Goal: Task Accomplishment & Management: Use online tool/utility

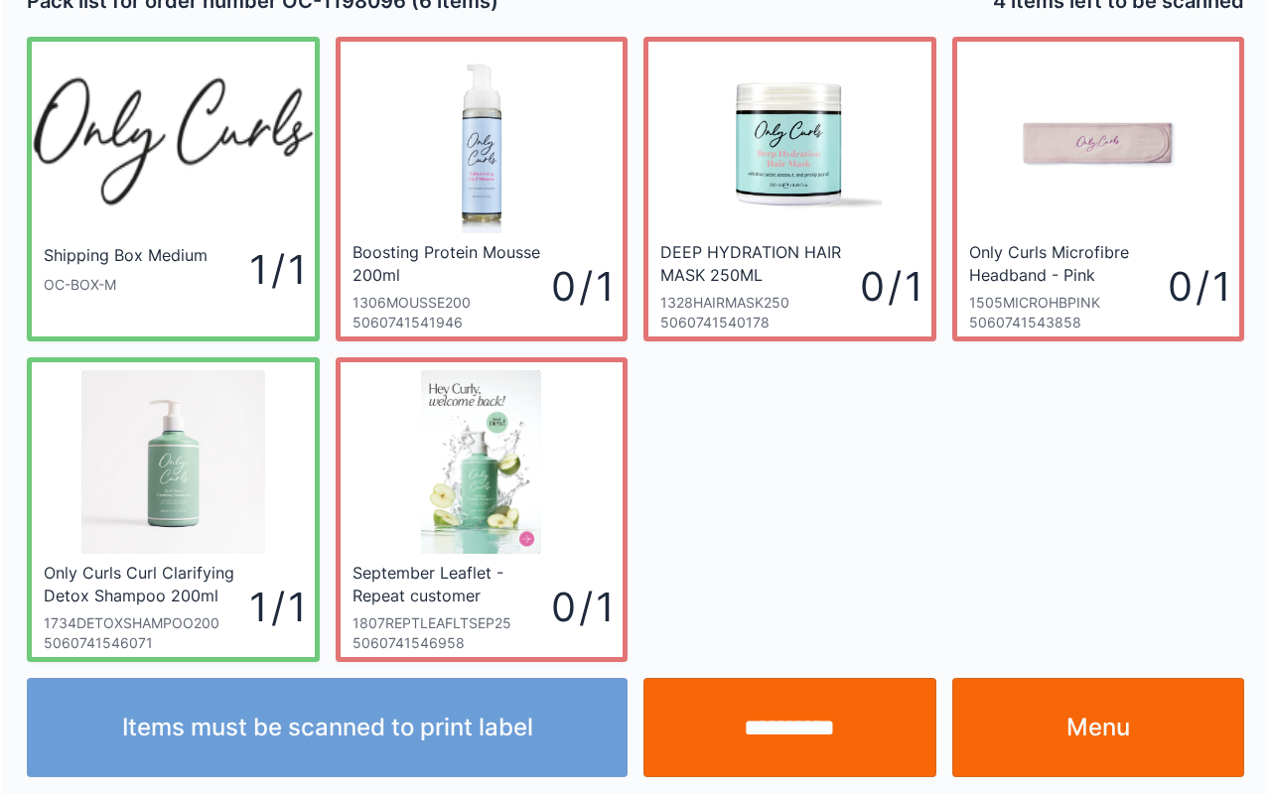
scroll to position [36, 0]
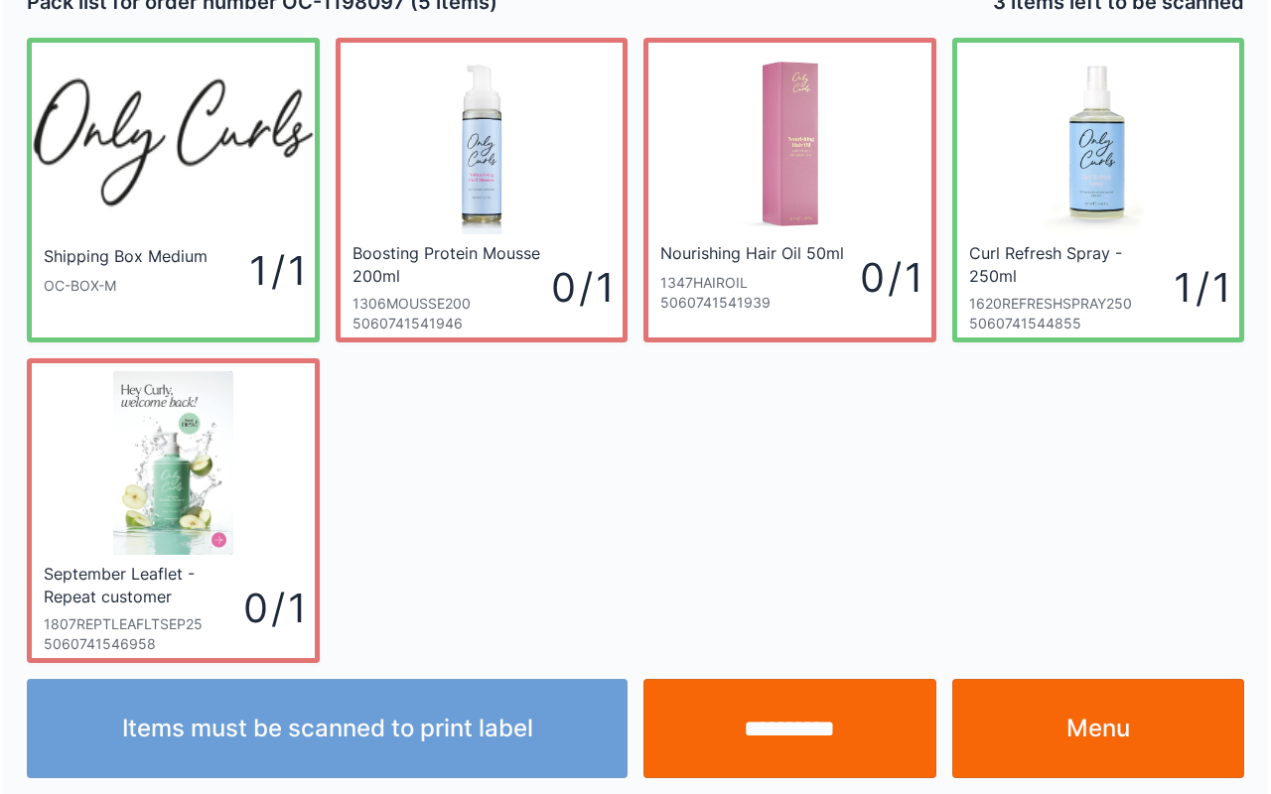
scroll to position [36, 0]
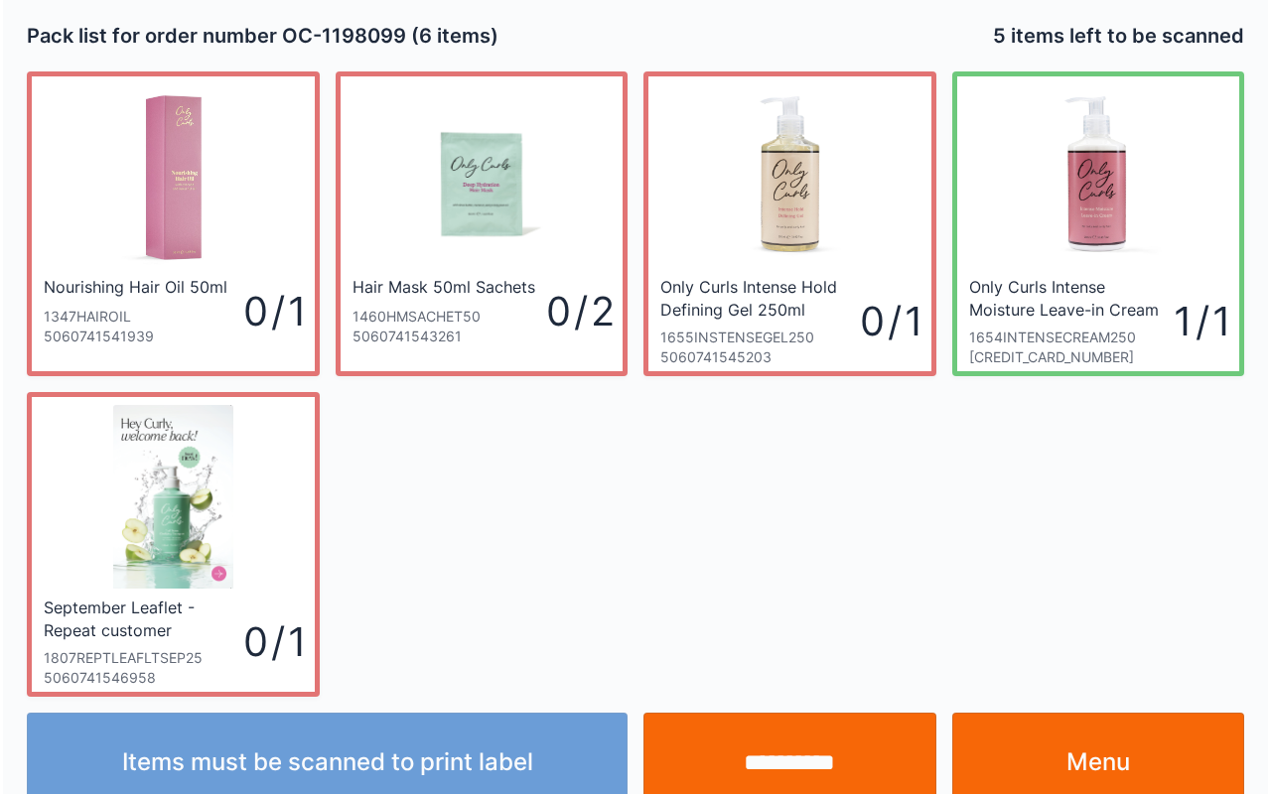
scroll to position [36, 0]
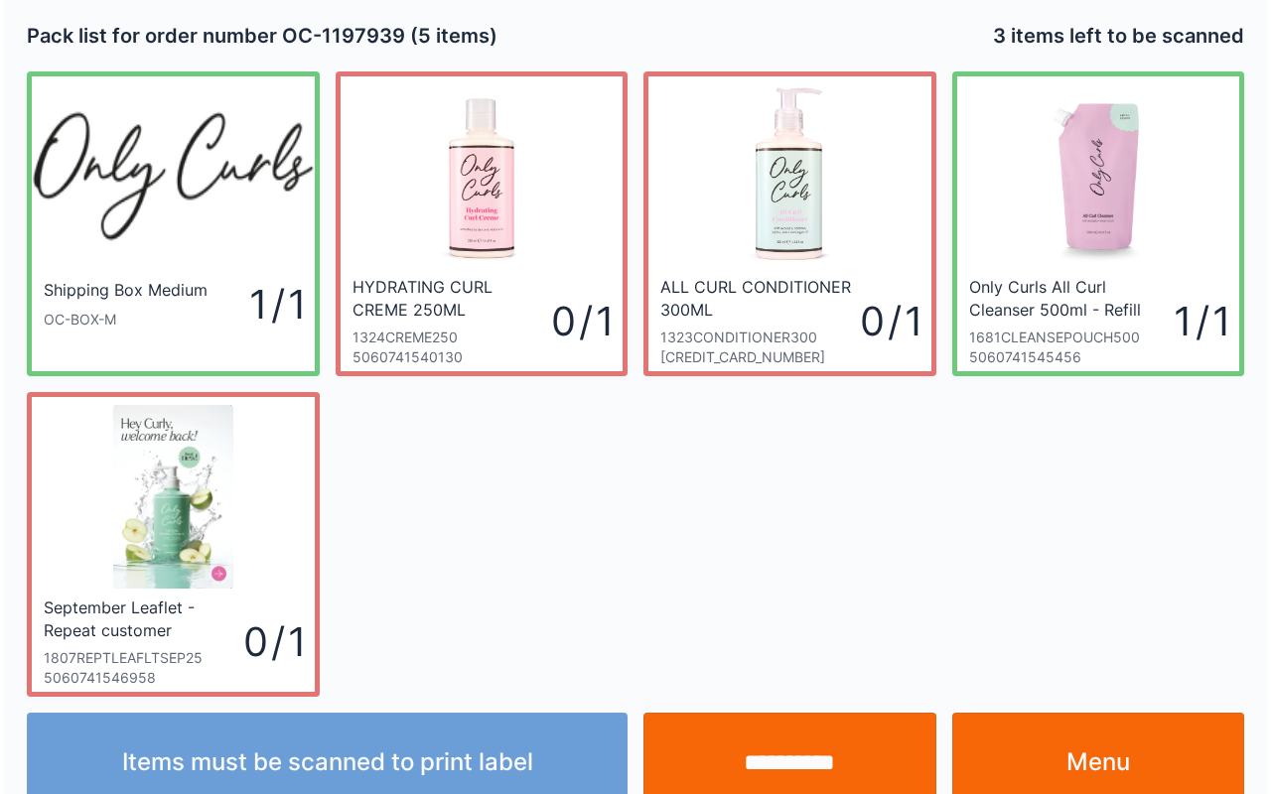
scroll to position [36, 0]
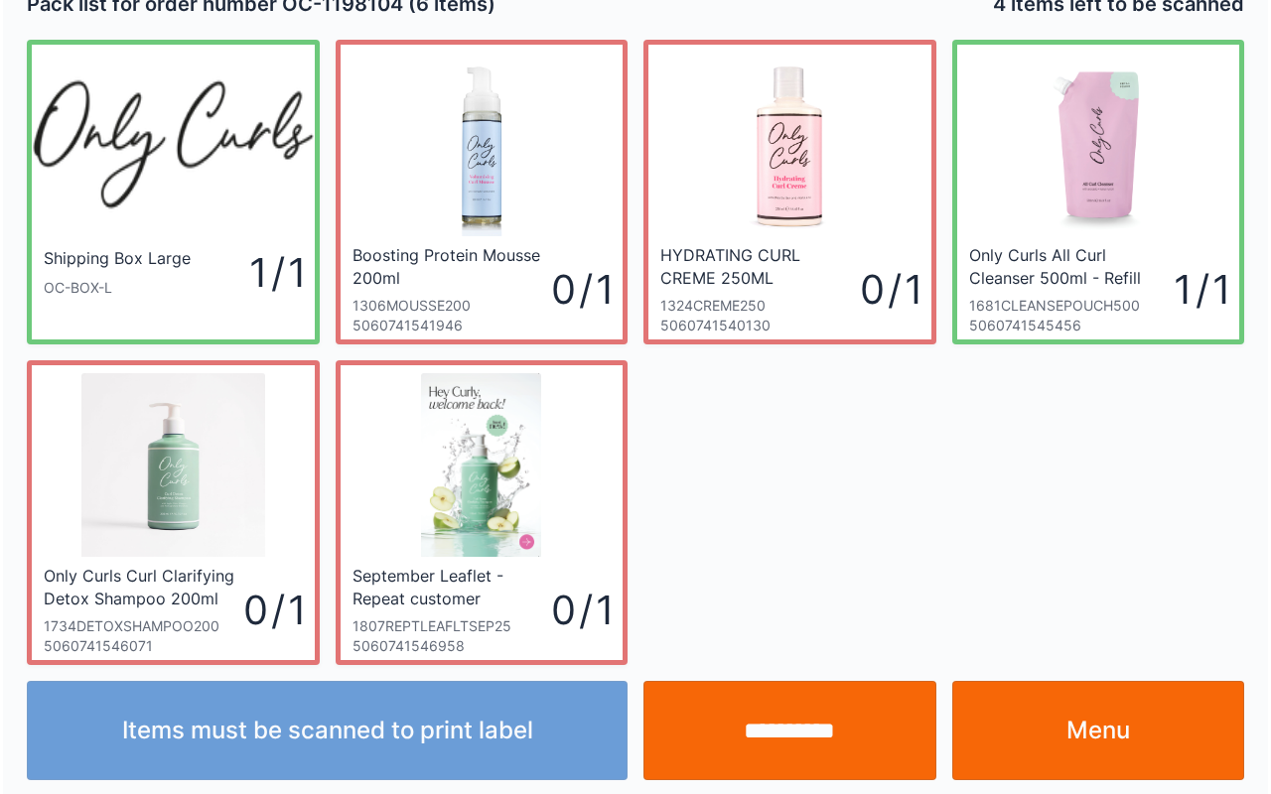
scroll to position [36, 0]
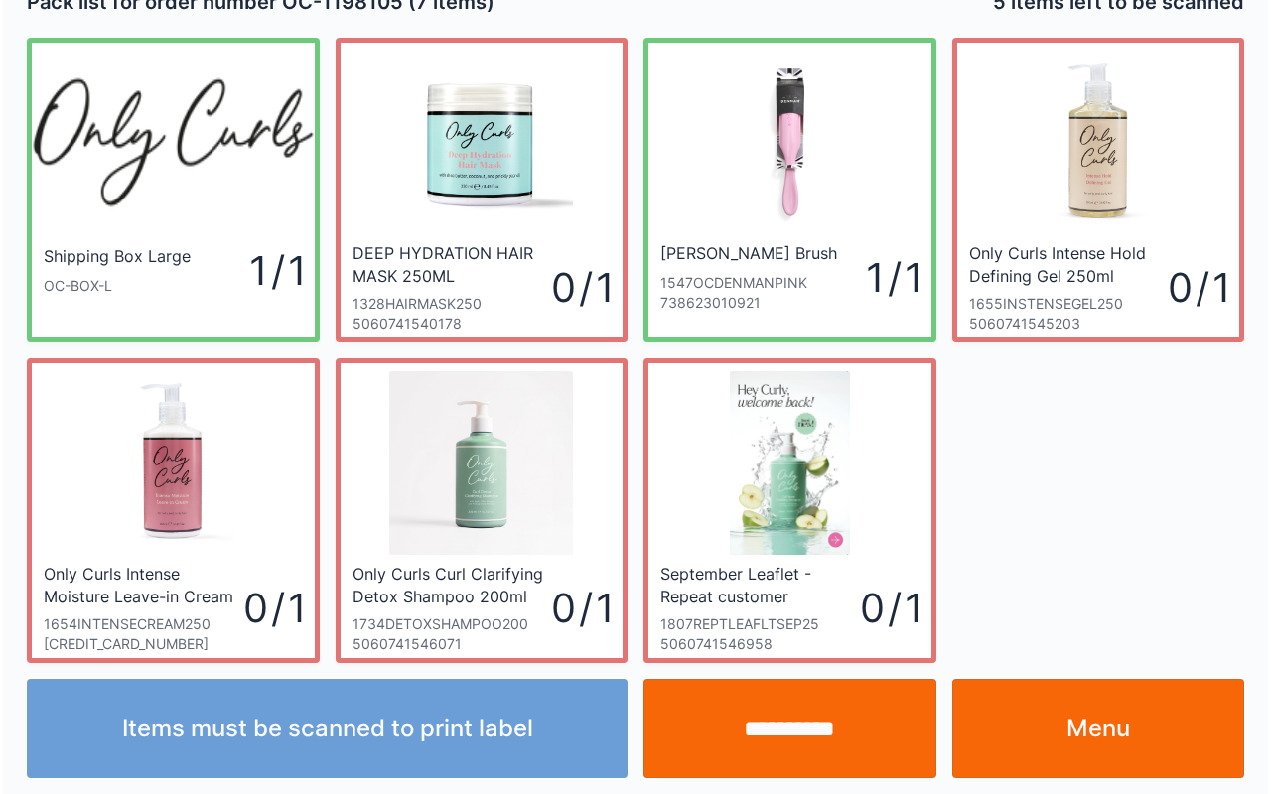
scroll to position [36, 0]
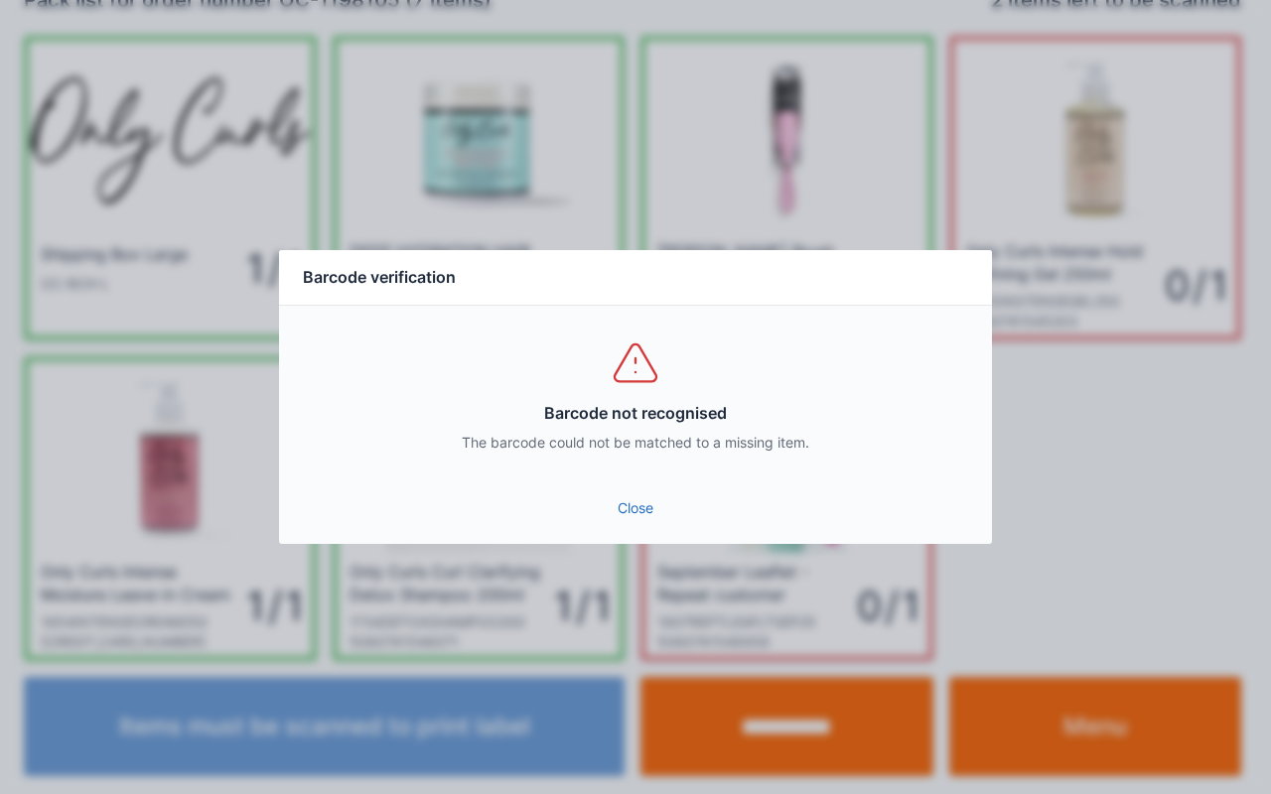
click at [675, 502] on link "Close" at bounding box center [635, 508] width 681 height 36
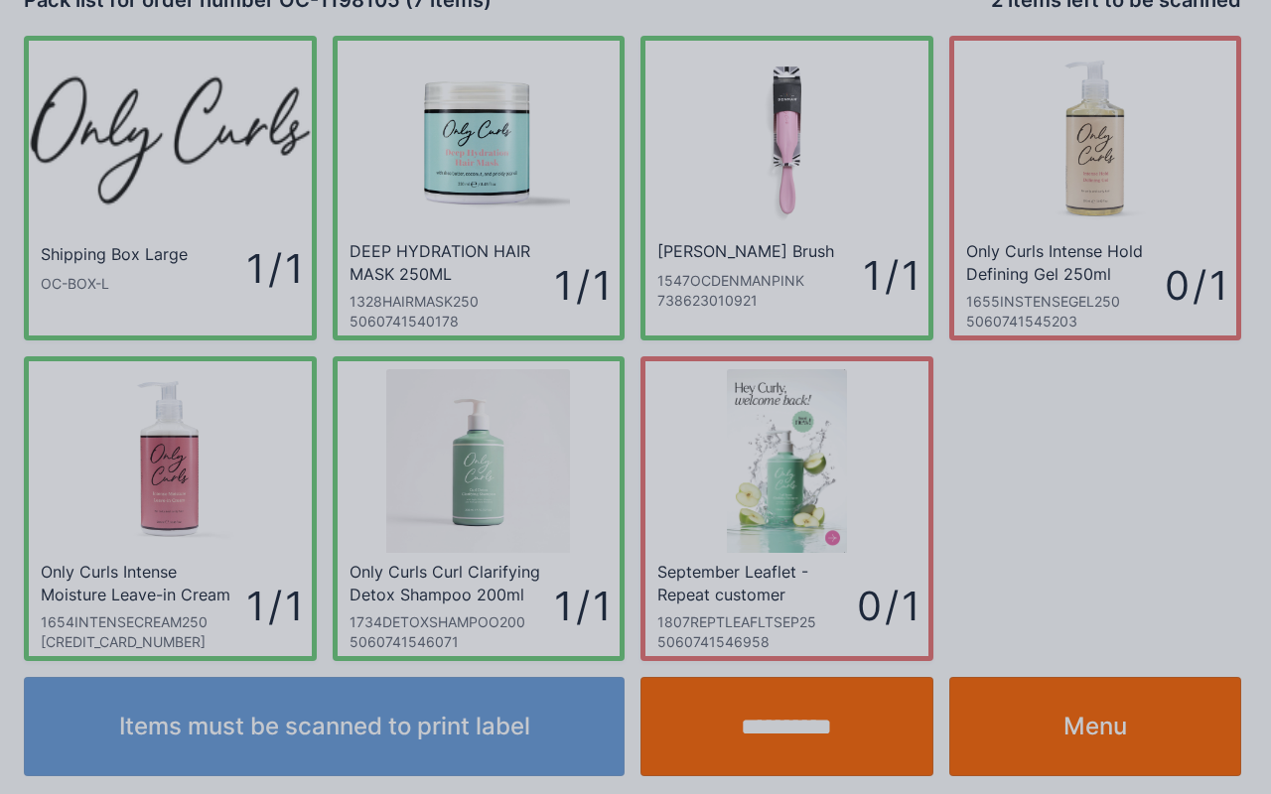
click at [686, 497] on link "Close" at bounding box center [635, 492] width 681 height 36
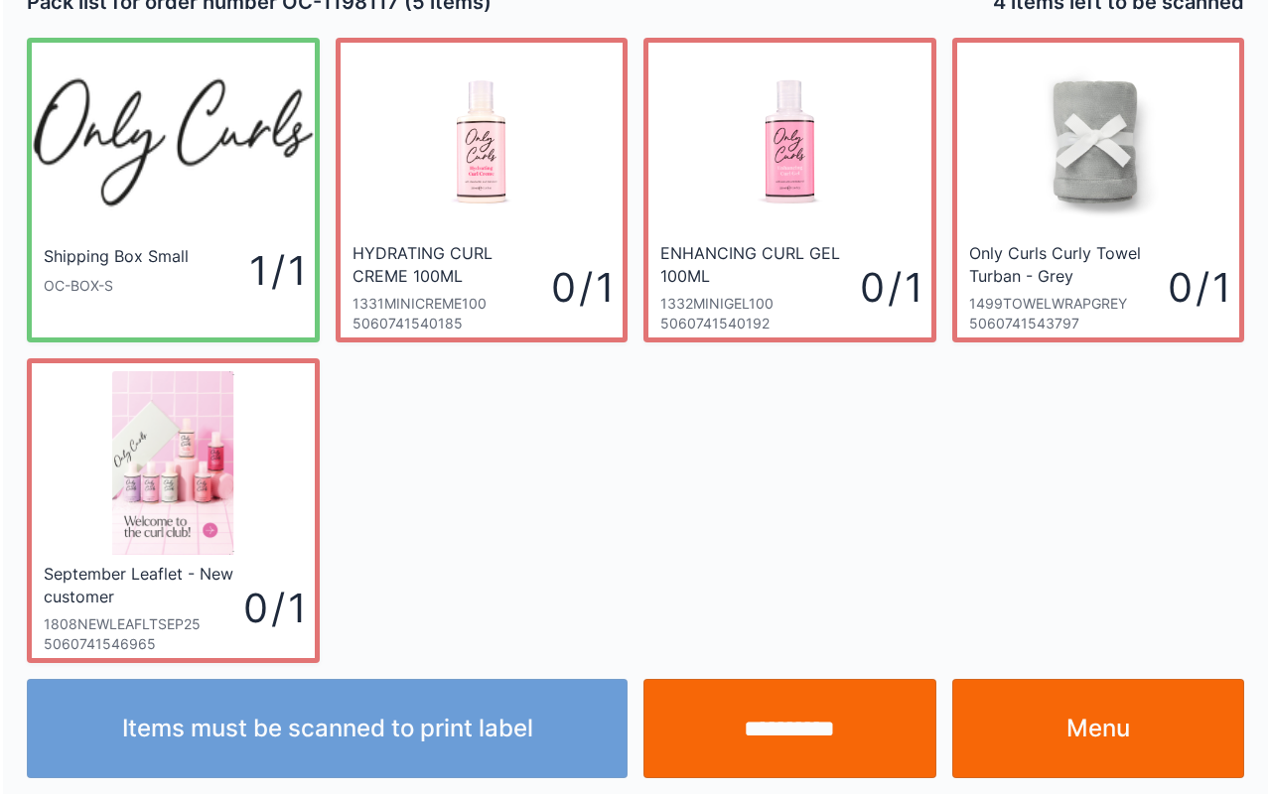
scroll to position [36, 0]
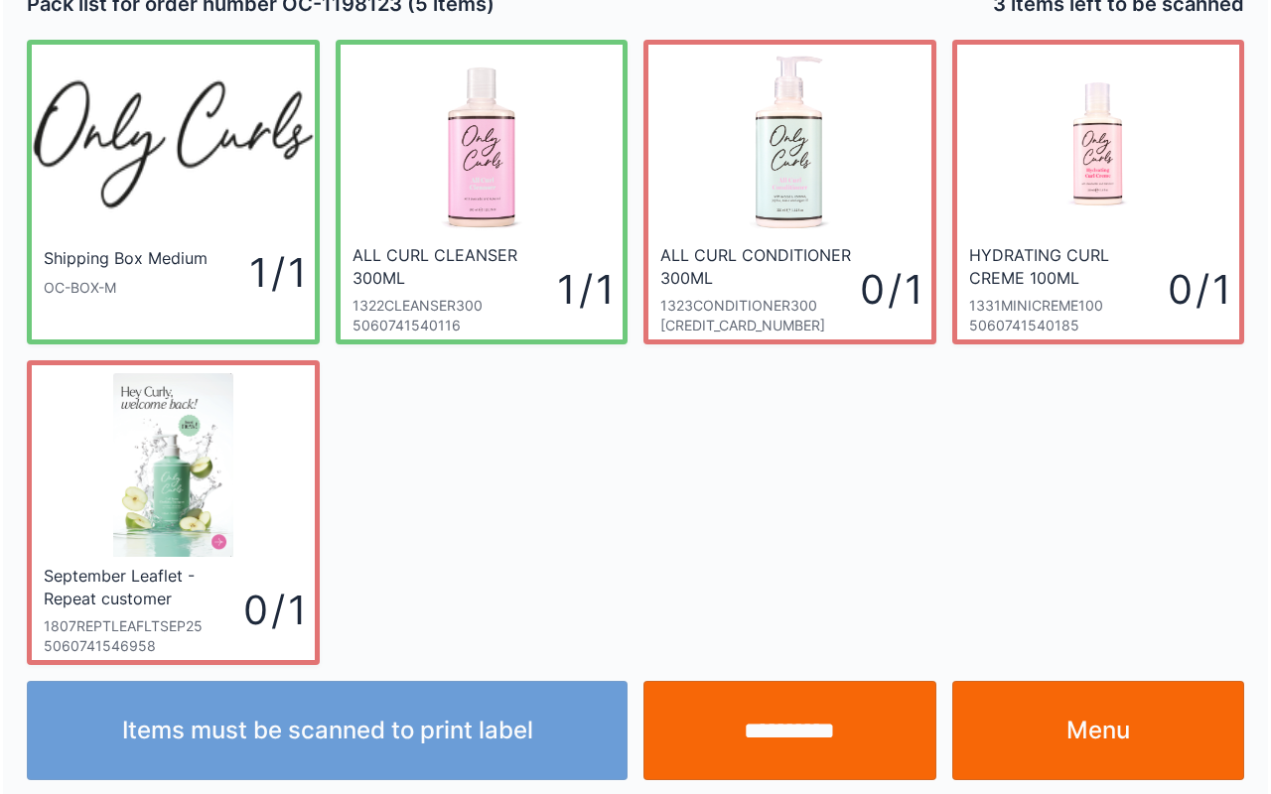
scroll to position [36, 0]
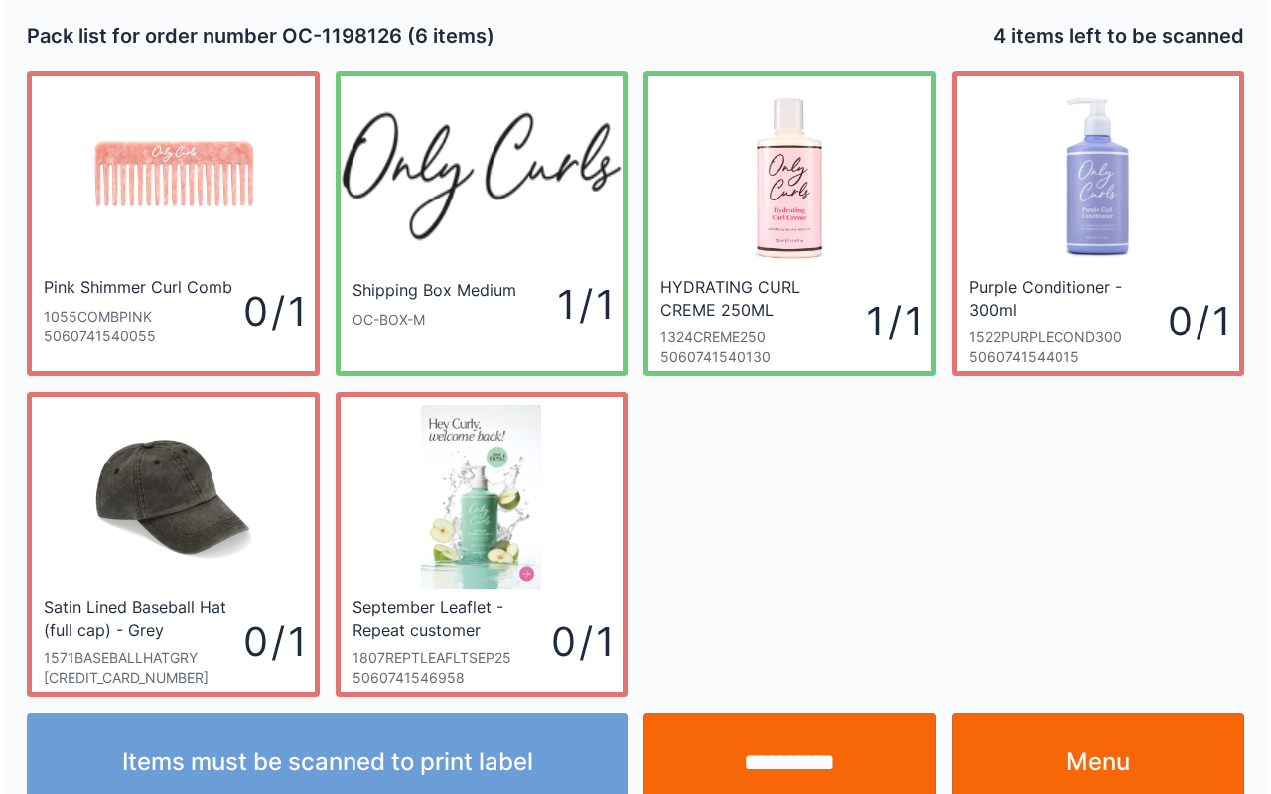
scroll to position [36, 0]
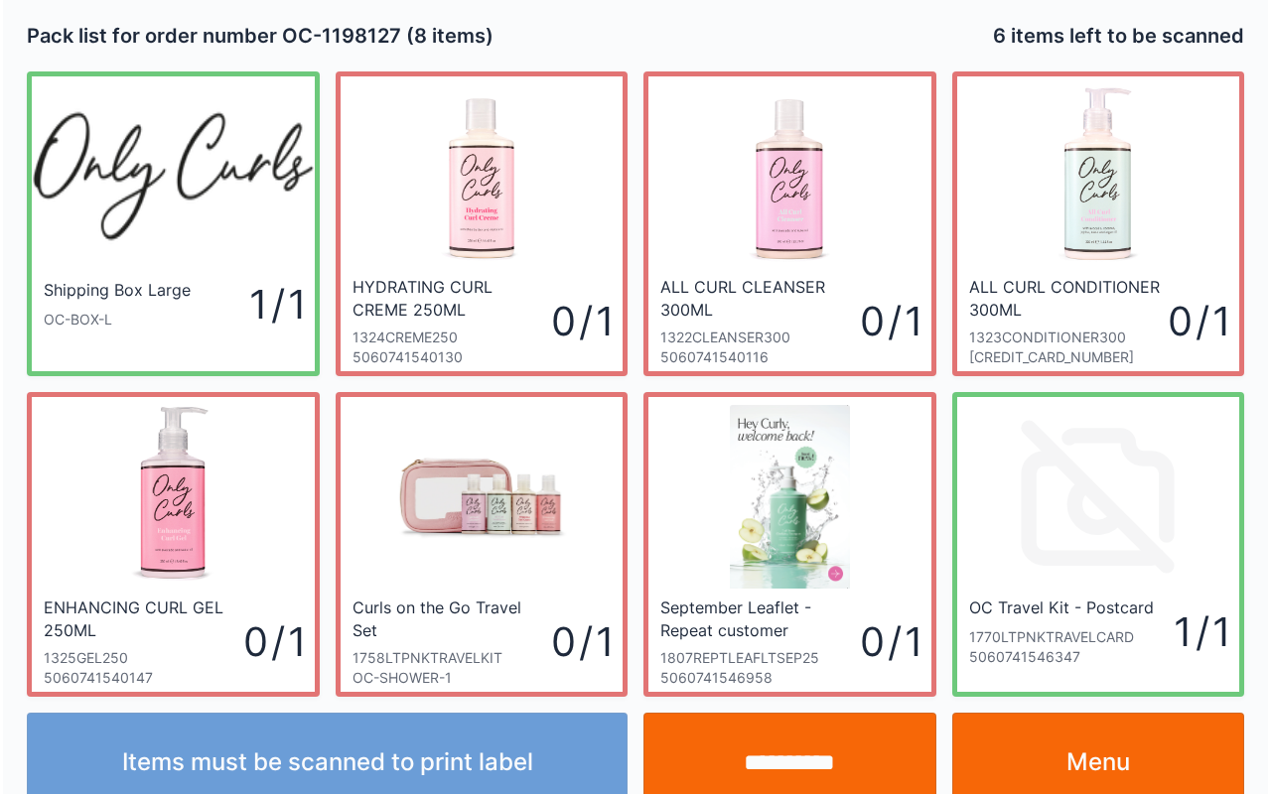
scroll to position [36, 0]
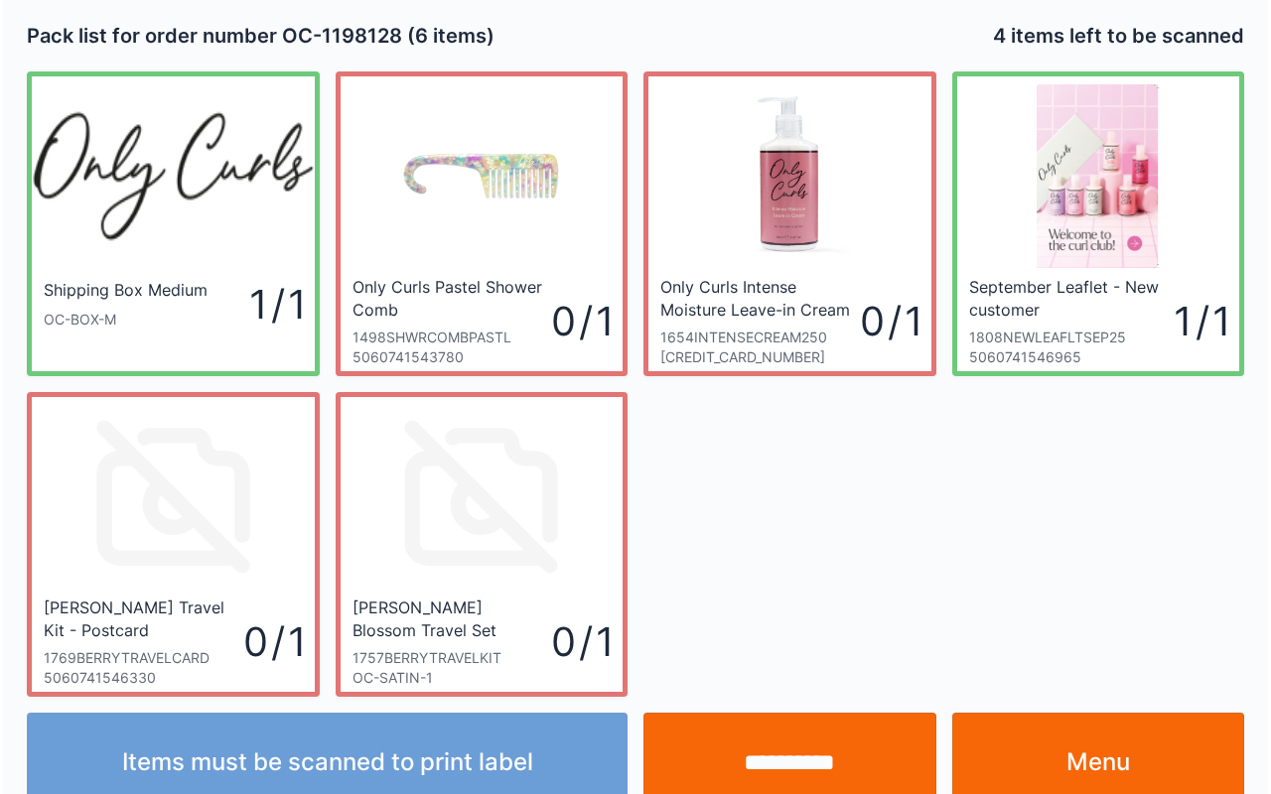
scroll to position [36, 0]
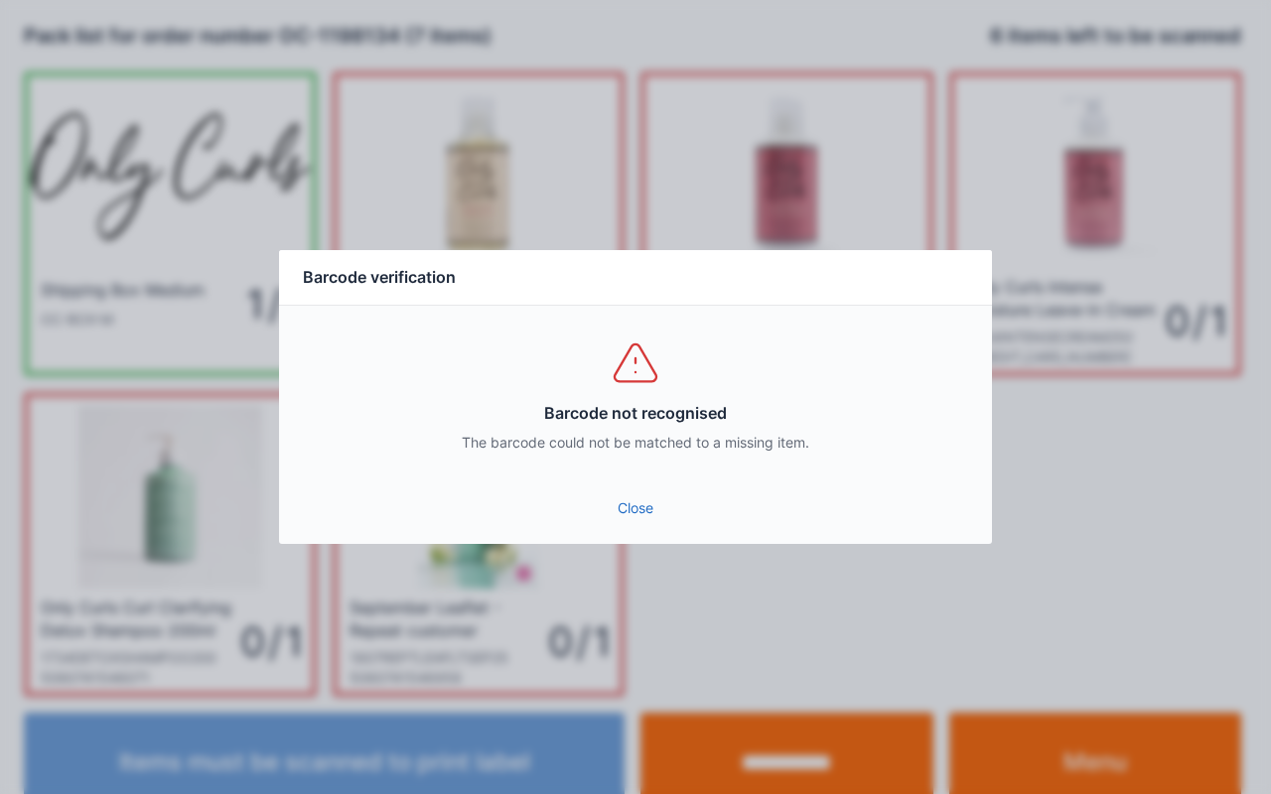
click at [618, 508] on link "Close" at bounding box center [635, 508] width 681 height 36
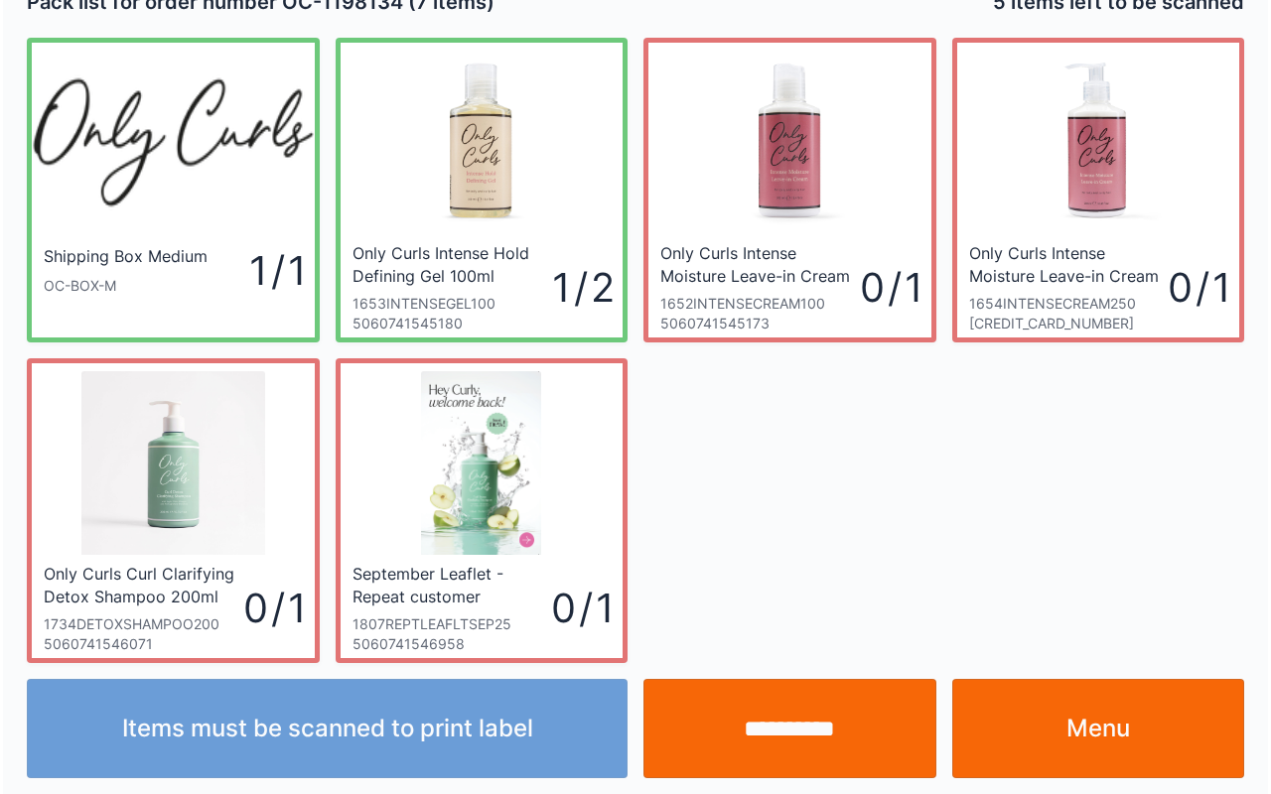
scroll to position [36, 0]
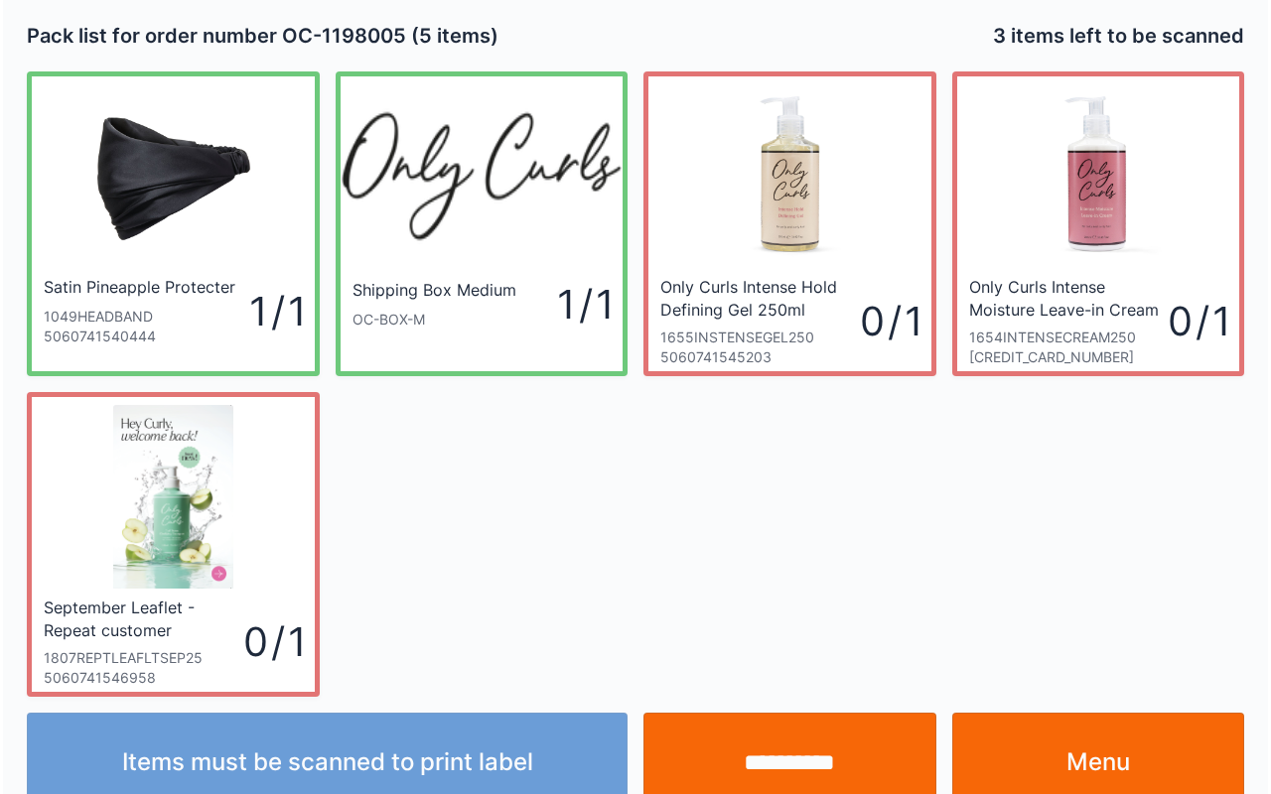
scroll to position [36, 0]
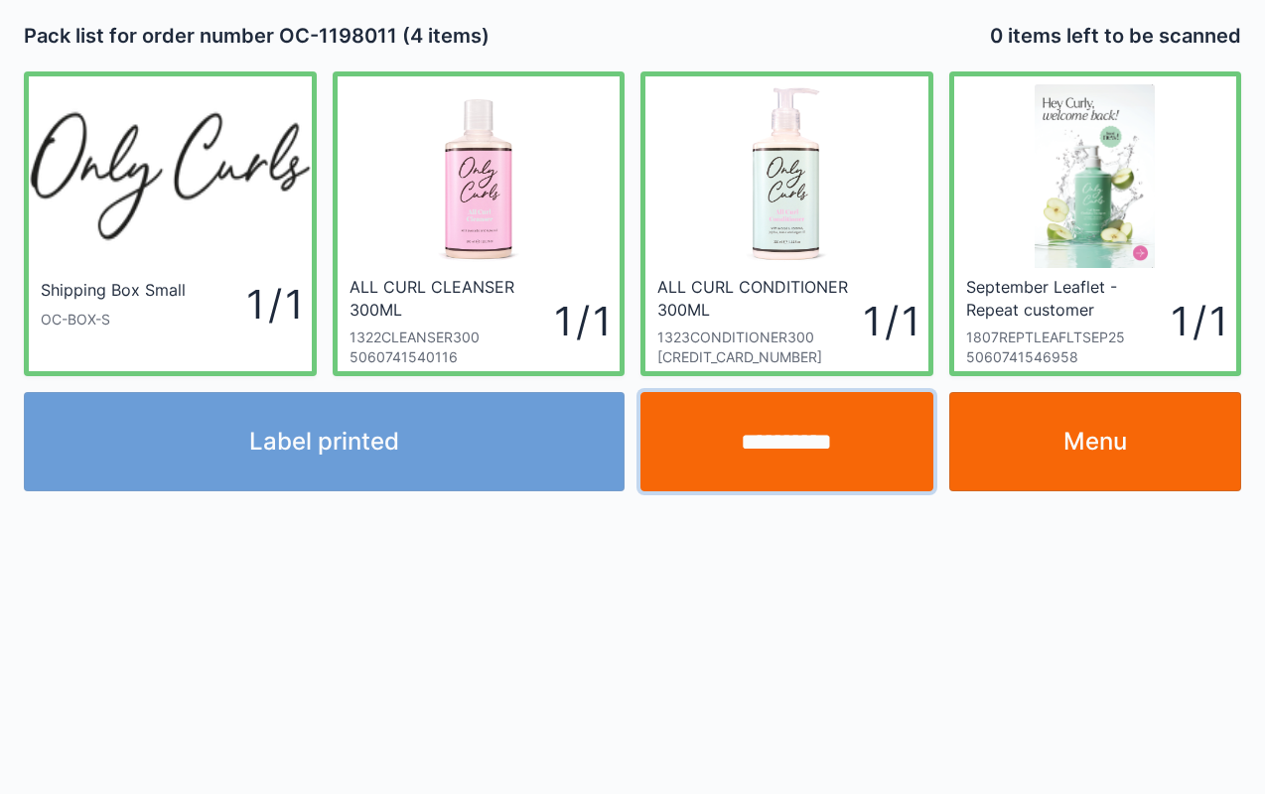
click at [803, 447] on input "**********" at bounding box center [786, 441] width 293 height 99
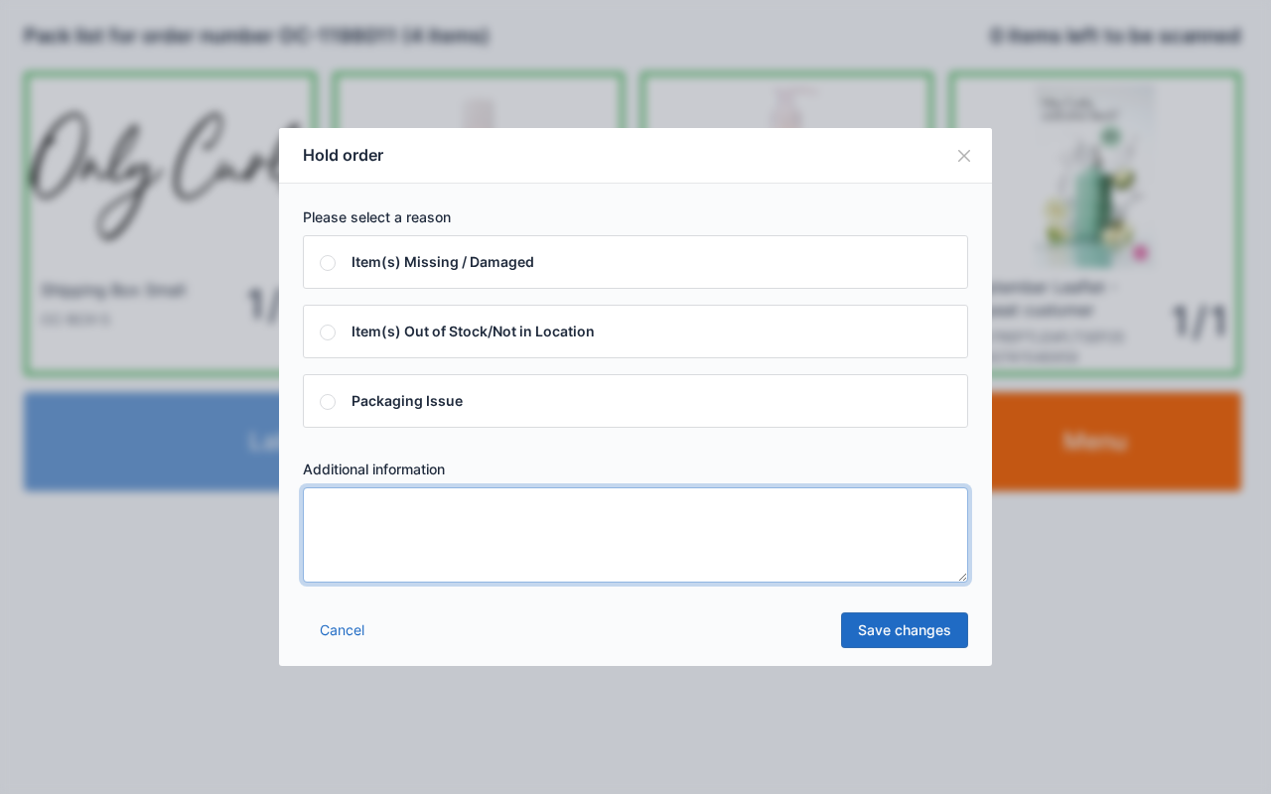
click at [615, 512] on textarea at bounding box center [635, 534] width 665 height 95
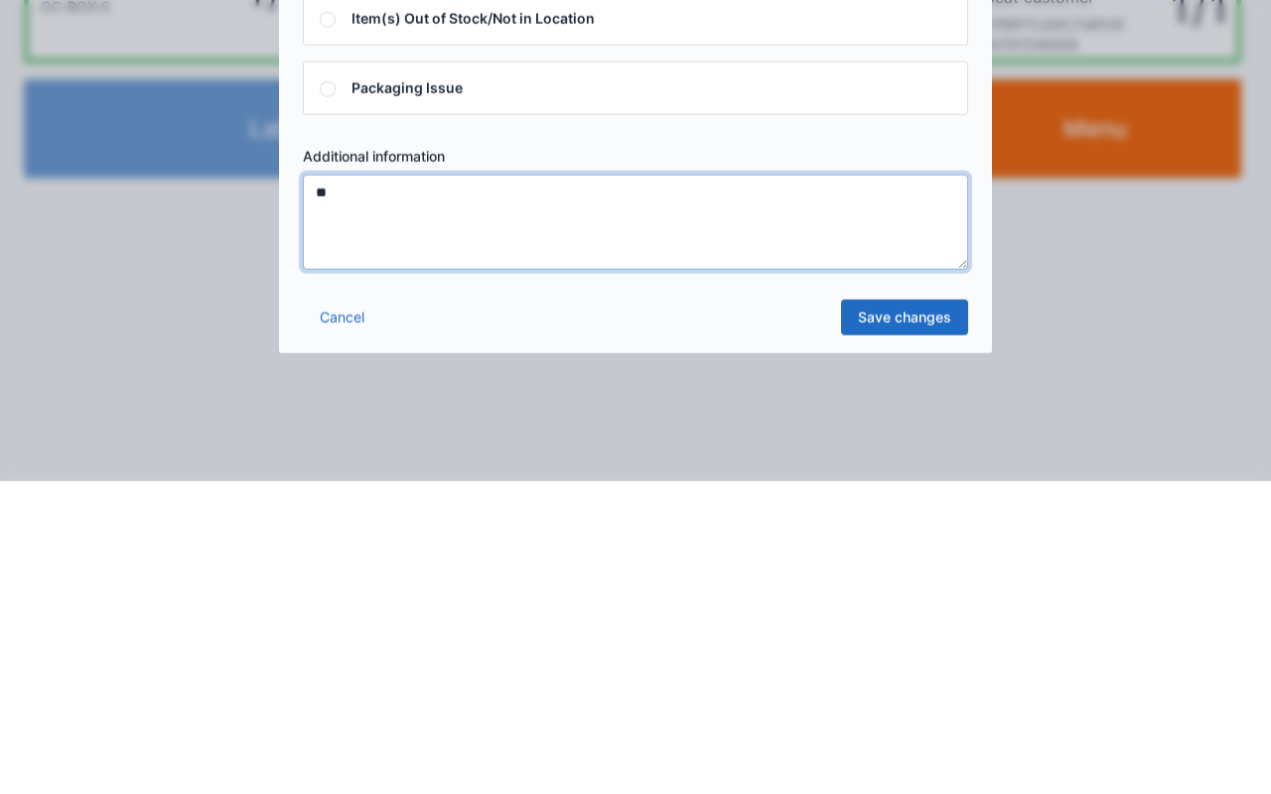
type textarea "**"
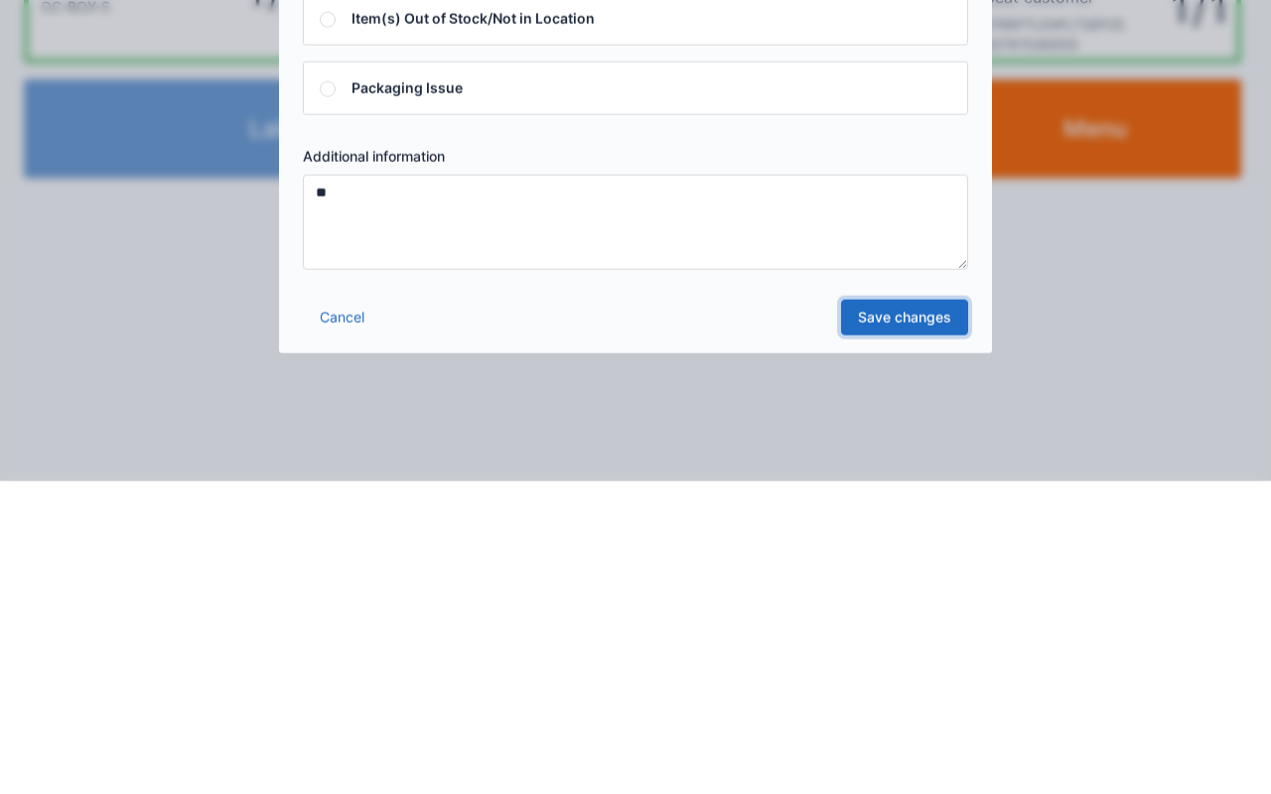
click at [904, 630] on link "Save changes" at bounding box center [904, 630] width 127 height 36
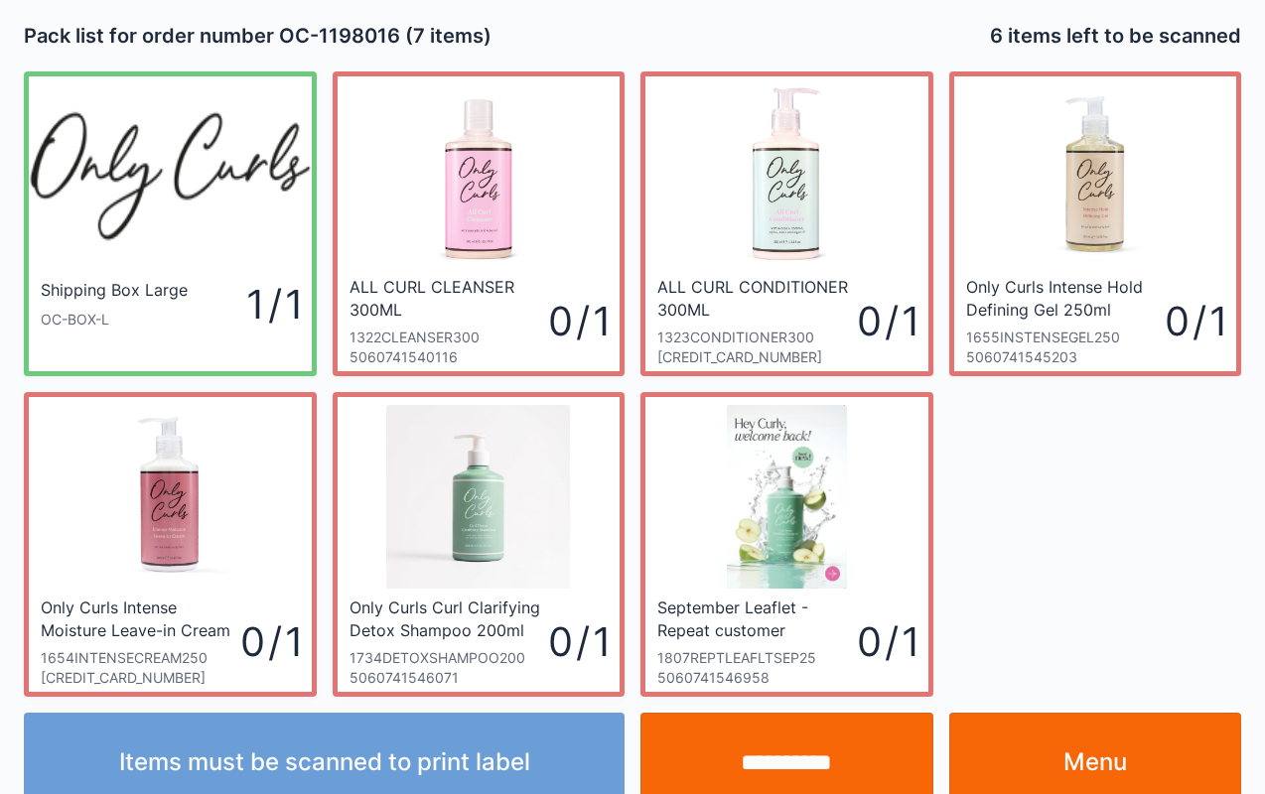
click at [1066, 750] on link "Menu" at bounding box center [1095, 762] width 293 height 99
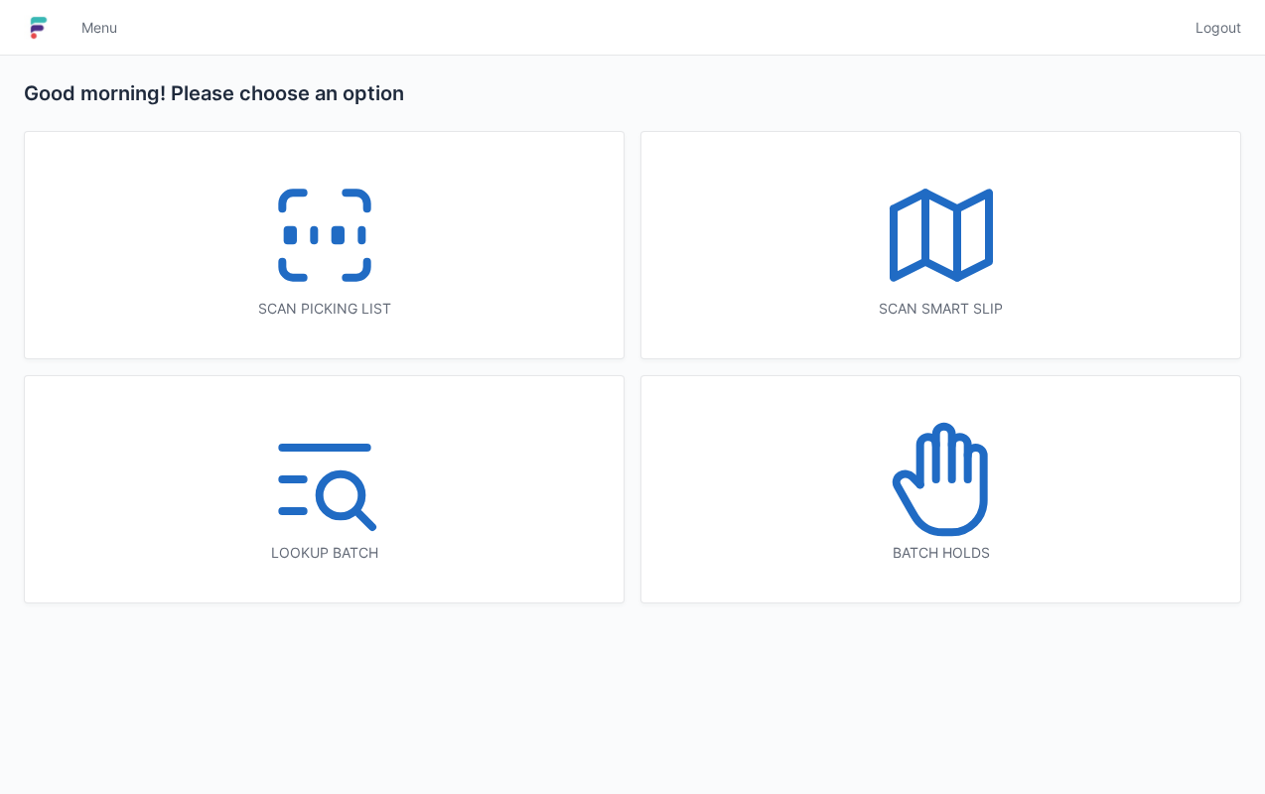
click at [965, 490] on icon at bounding box center [940, 479] width 127 height 127
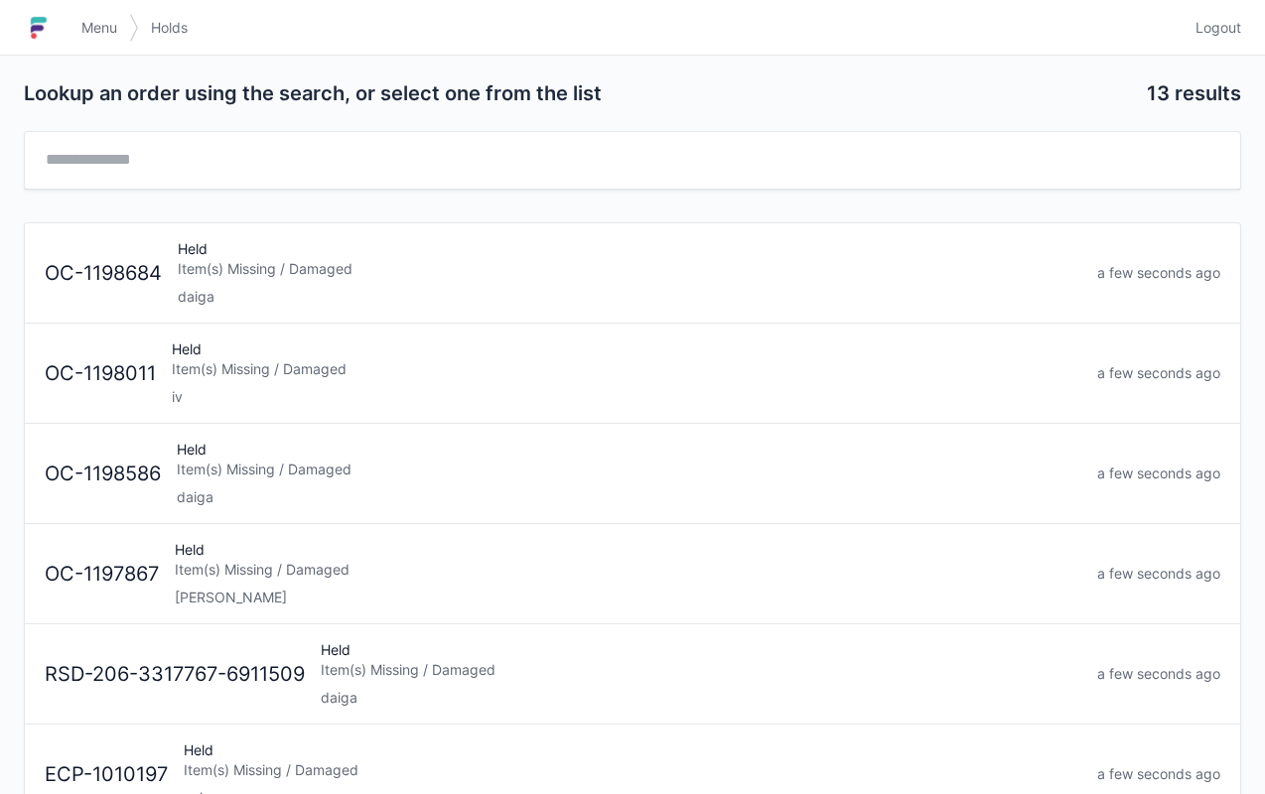
click at [341, 396] on div "iv" at bounding box center [626, 397] width 909 height 20
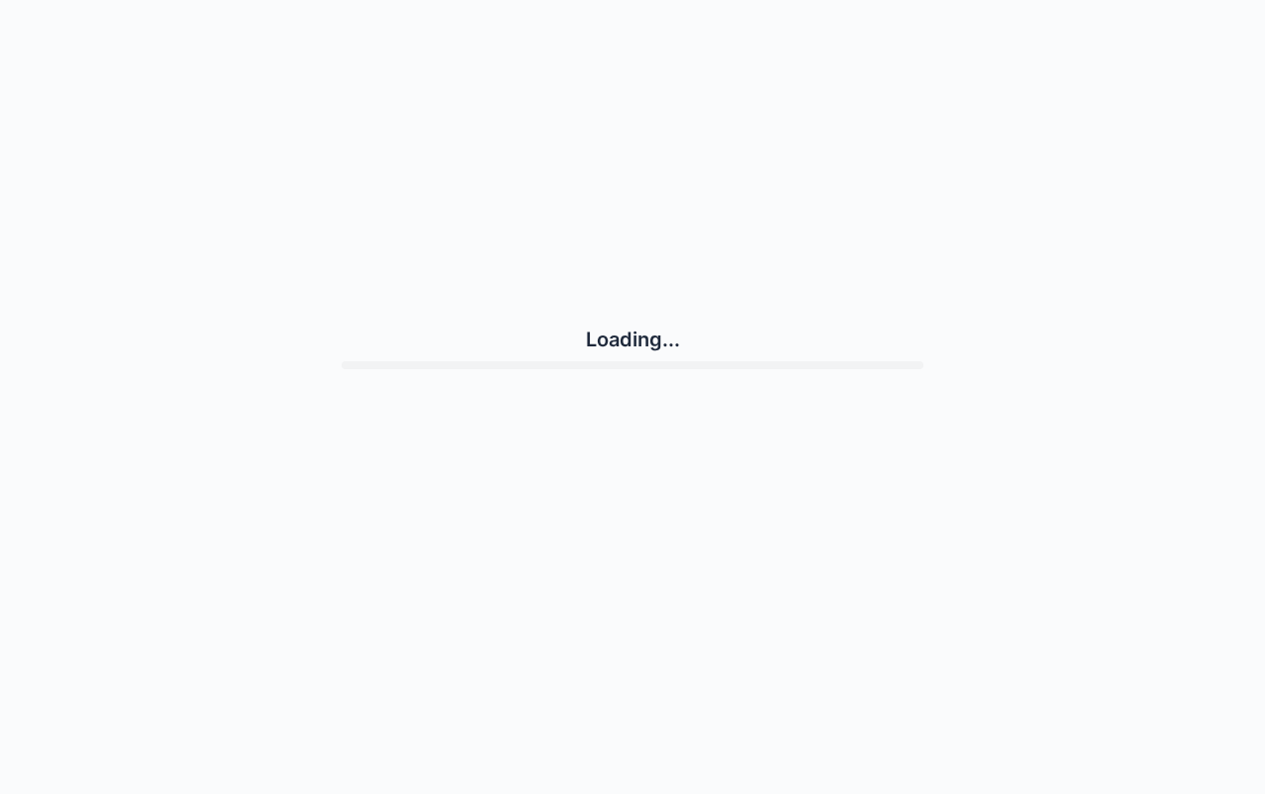
click at [416, 379] on div "Loading..." at bounding box center [632, 347] width 1217 height 679
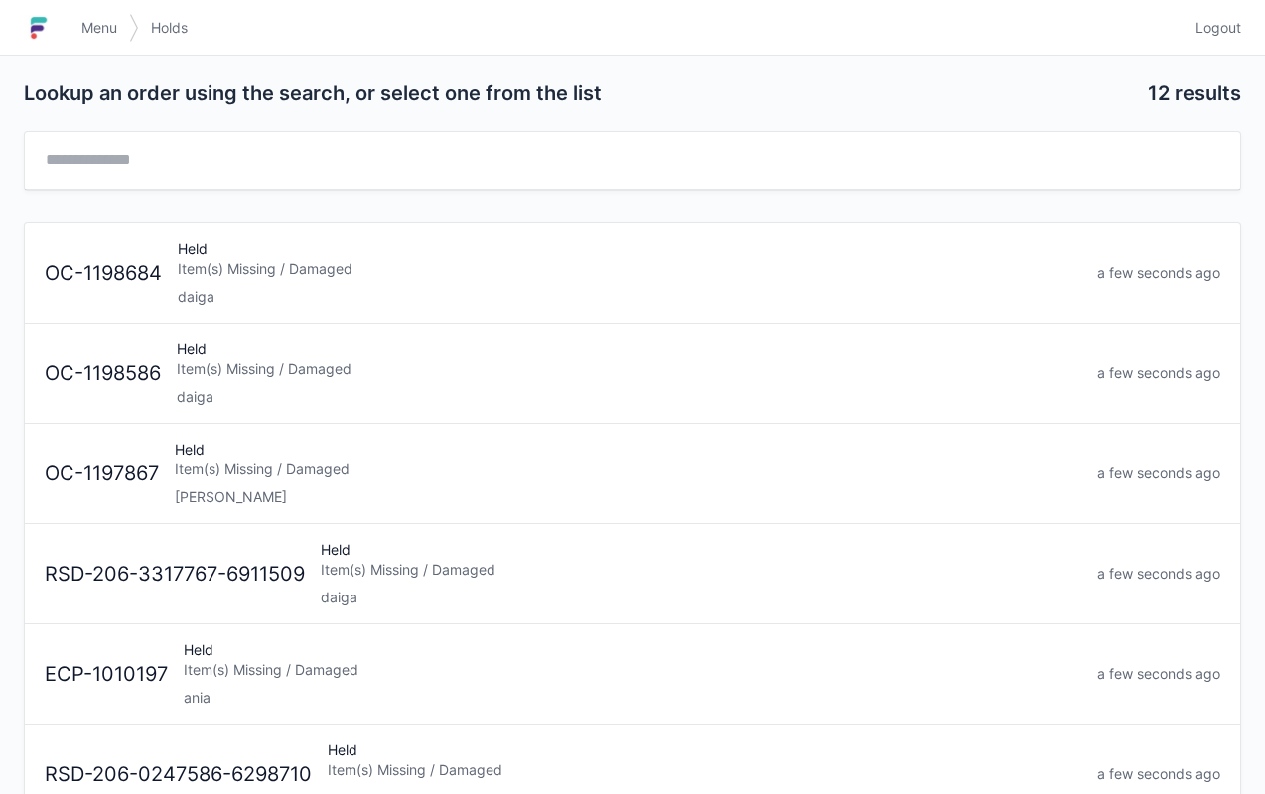
click at [98, 18] on span "Menu" at bounding box center [99, 28] width 36 height 20
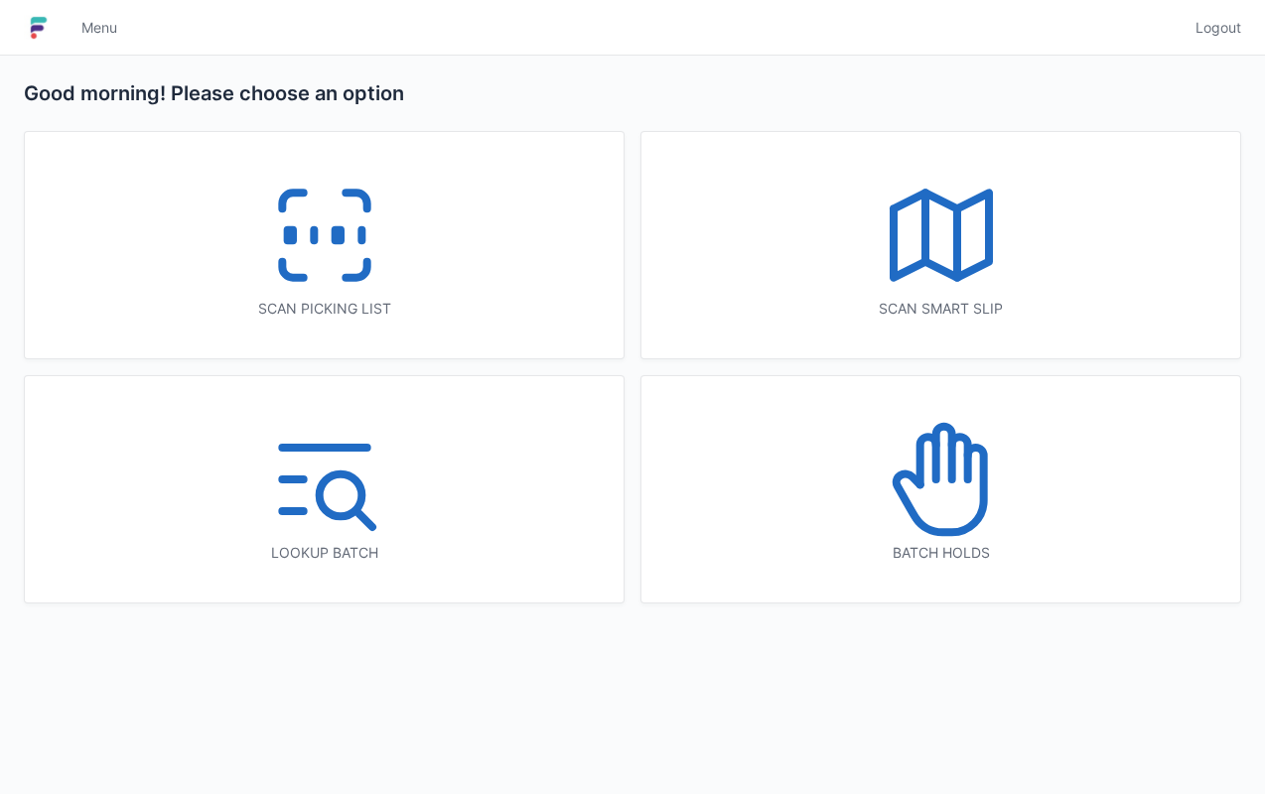
click at [352, 234] on icon at bounding box center [324, 235] width 127 height 127
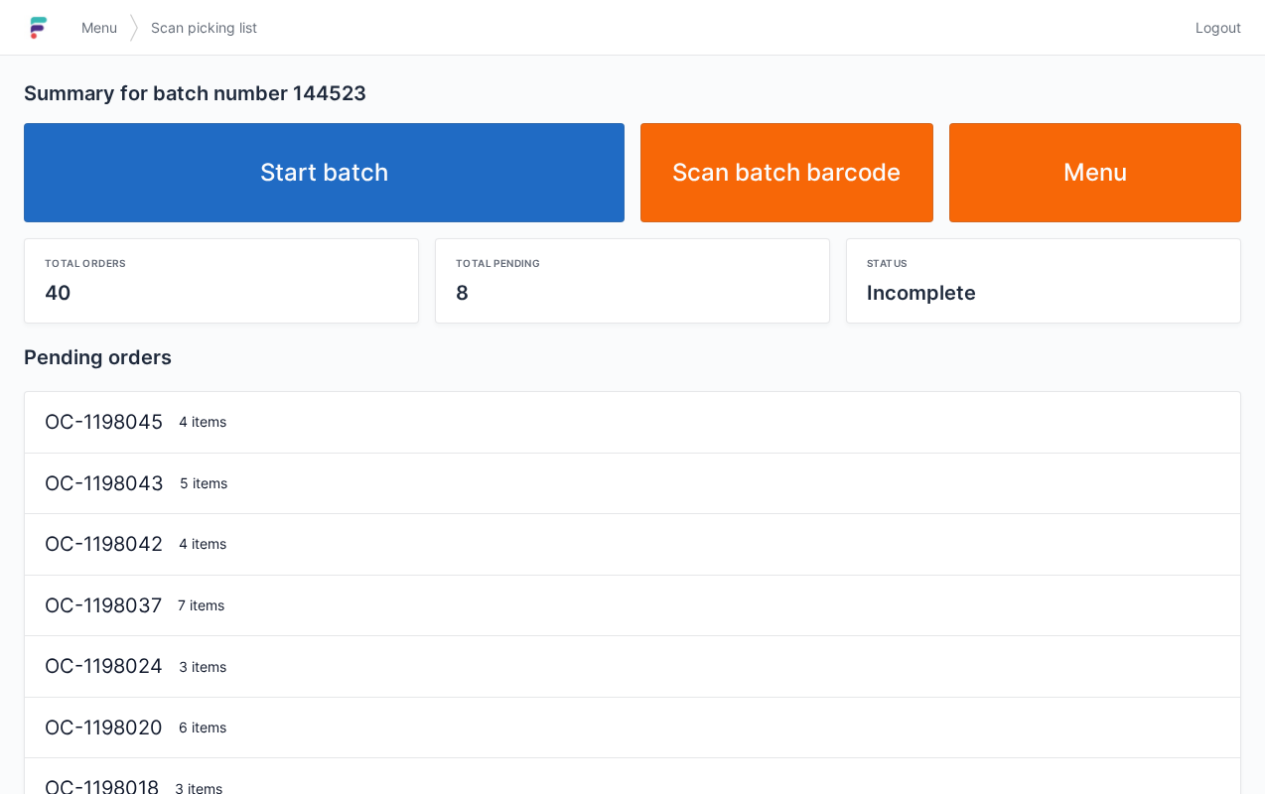
click at [423, 157] on link "Start batch" at bounding box center [324, 172] width 601 height 99
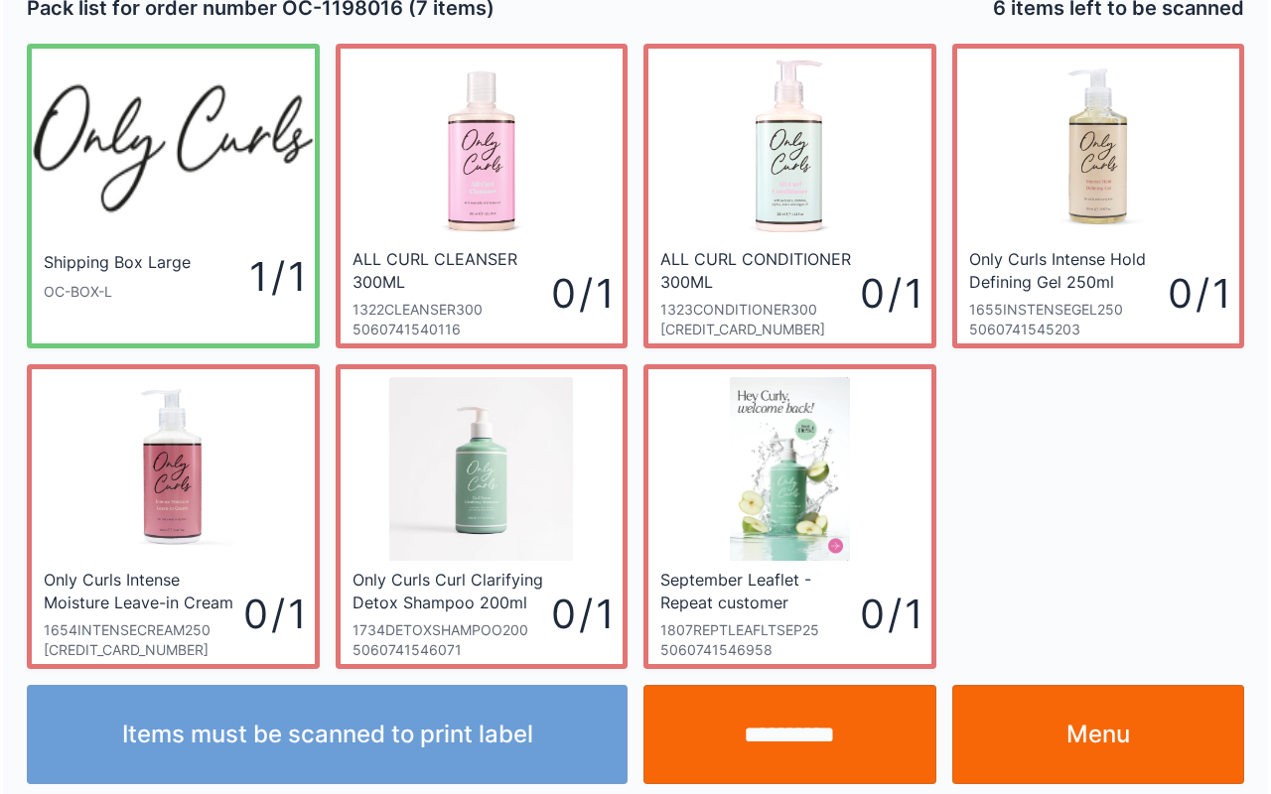
scroll to position [36, 0]
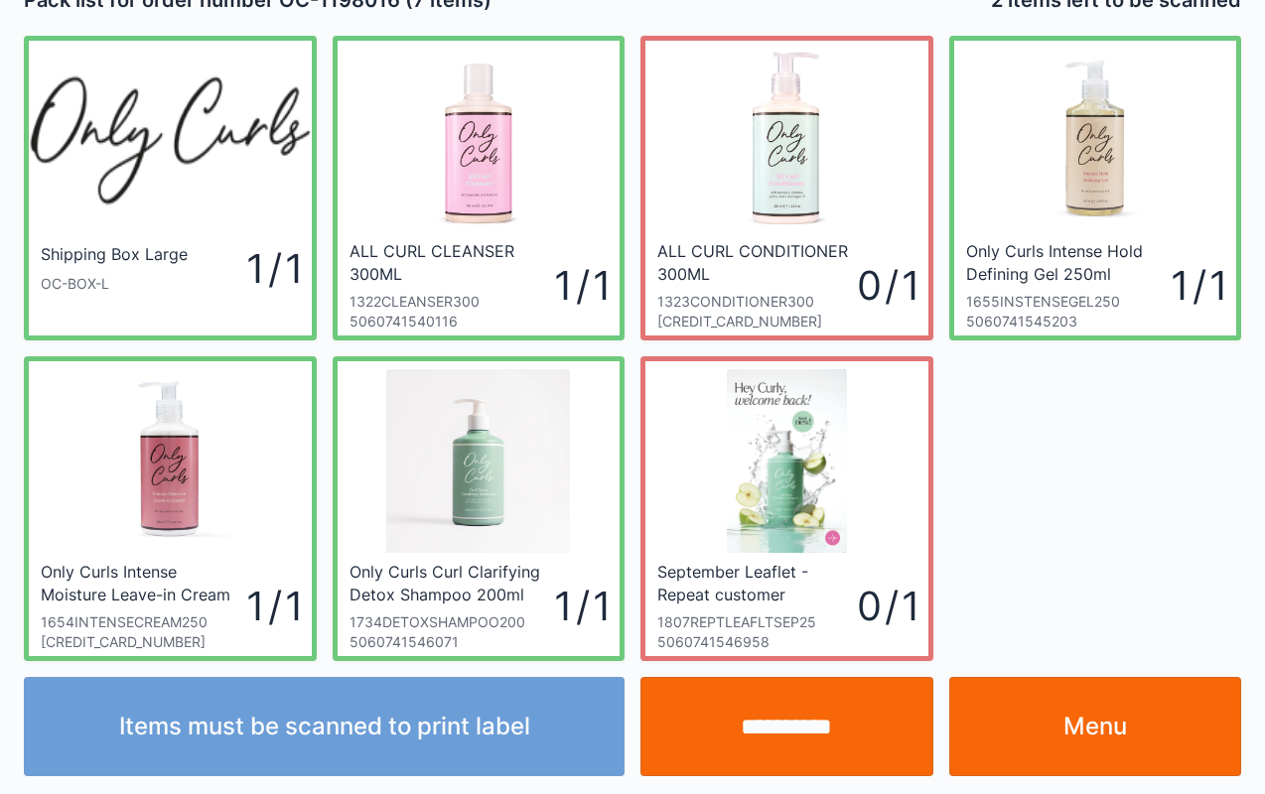
click at [764, 734] on input "**********" at bounding box center [786, 726] width 293 height 99
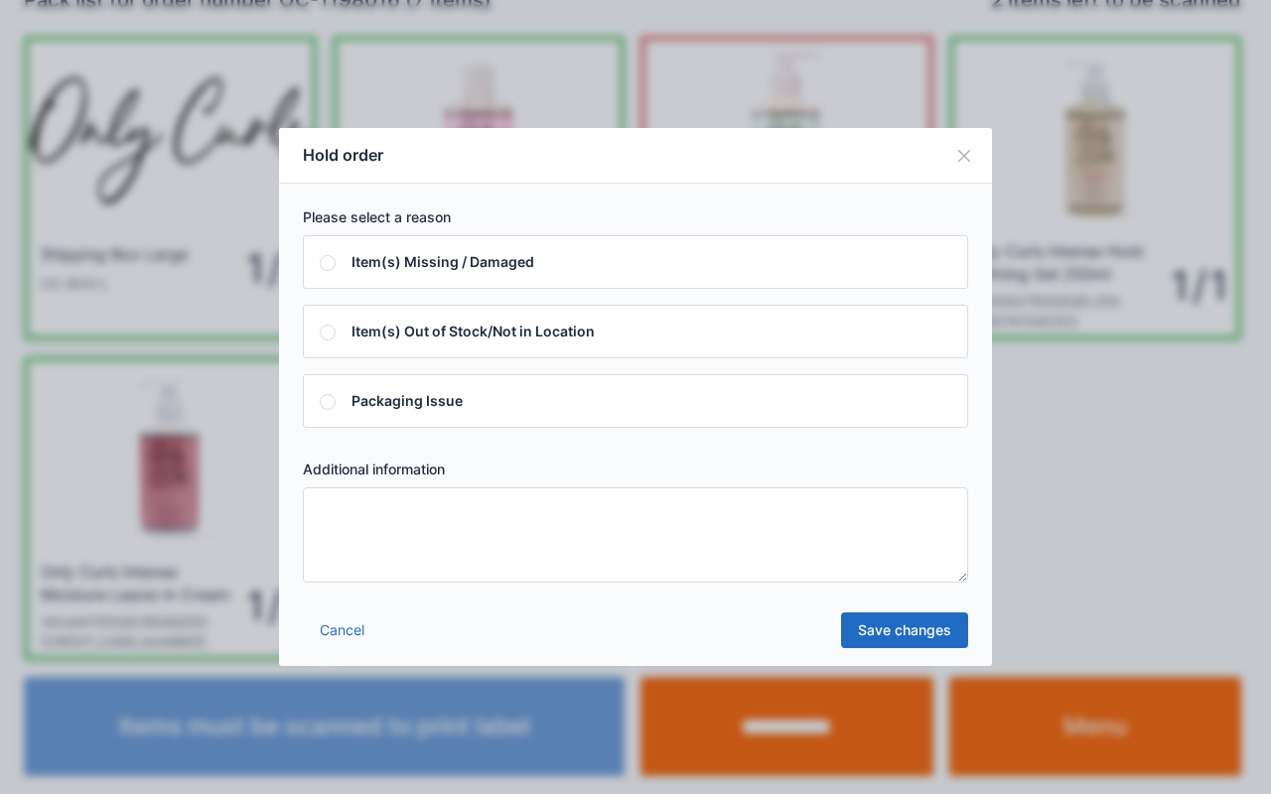
click at [812, 534] on textarea at bounding box center [635, 534] width 665 height 95
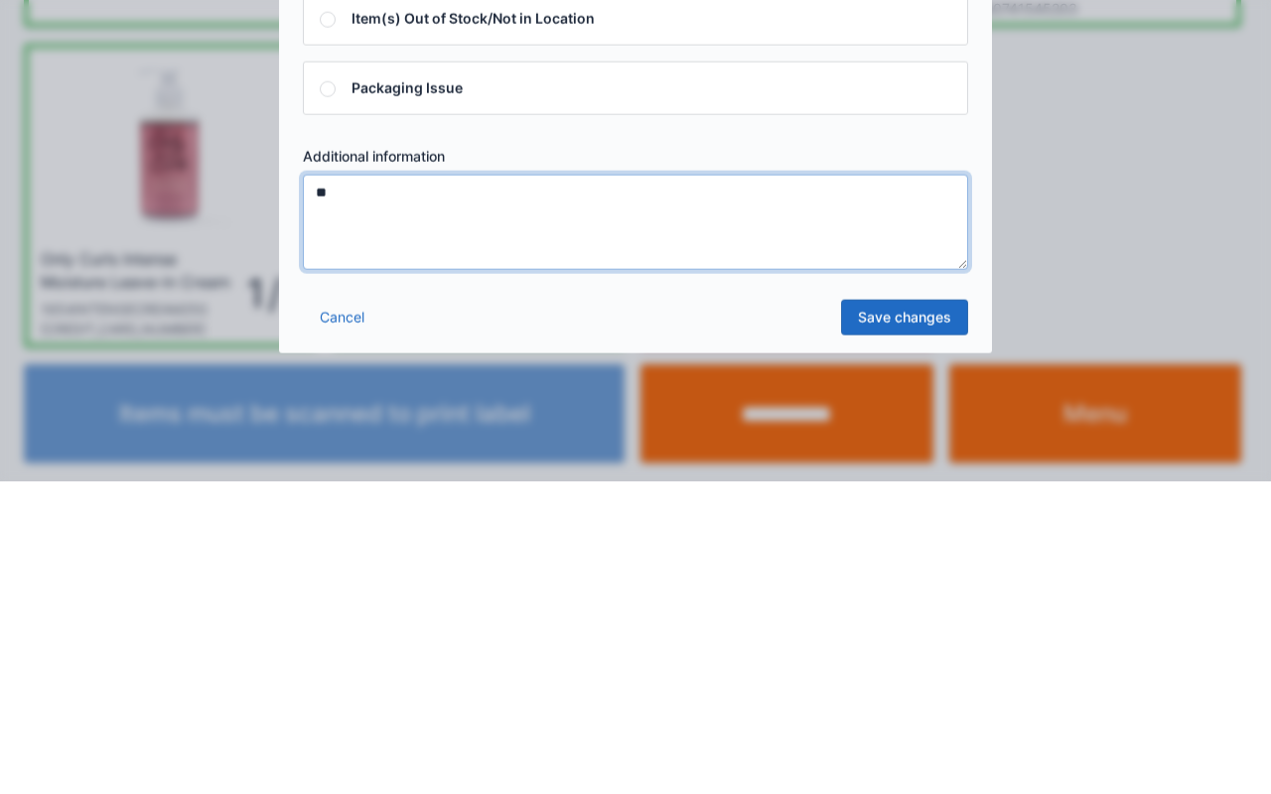
type textarea "*"
type textarea "**"
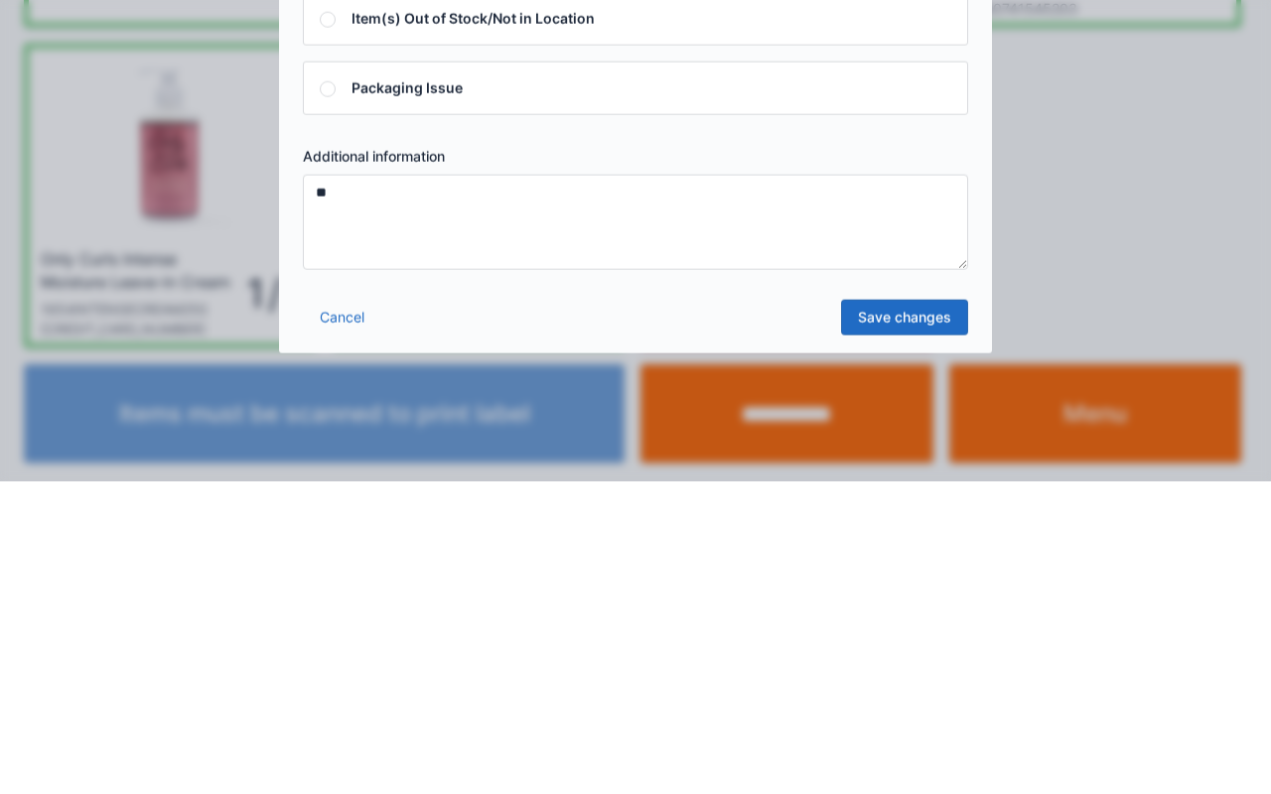
click at [923, 627] on link "Save changes" at bounding box center [904, 630] width 127 height 36
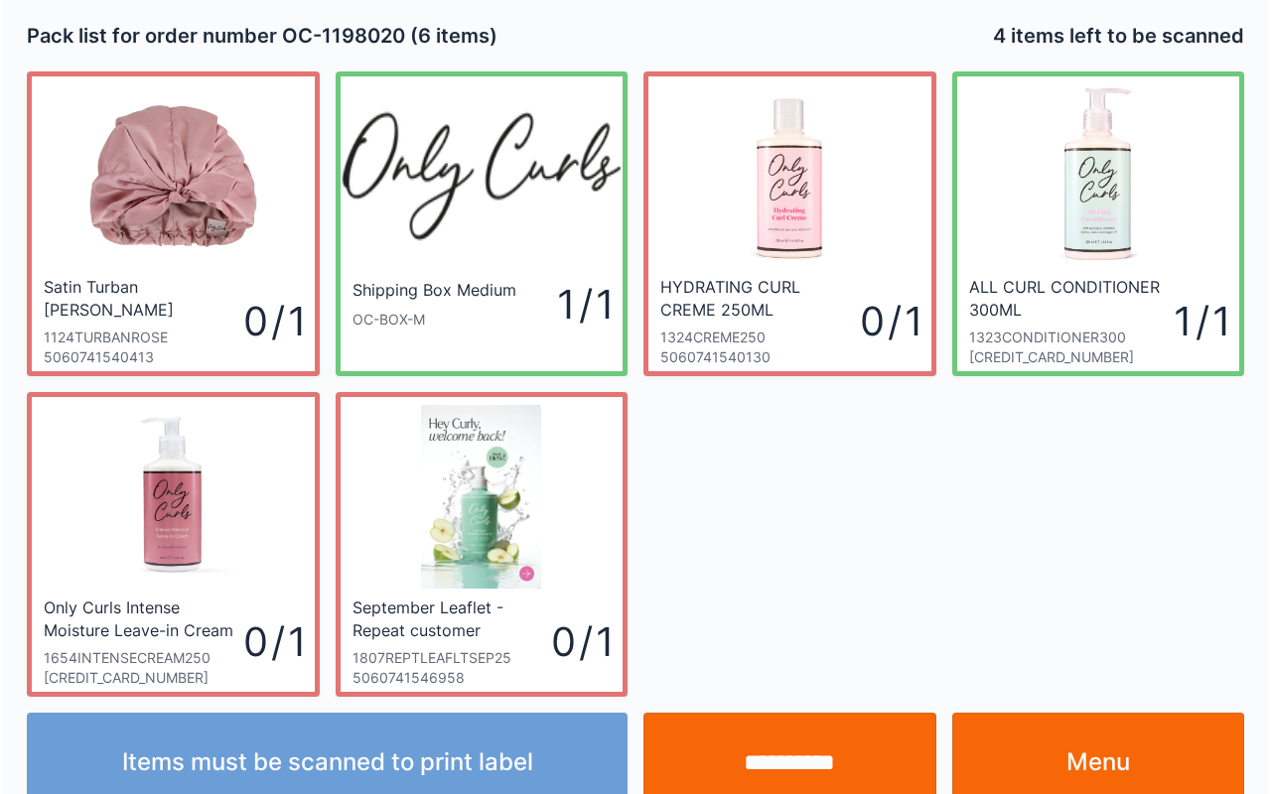
scroll to position [36, 0]
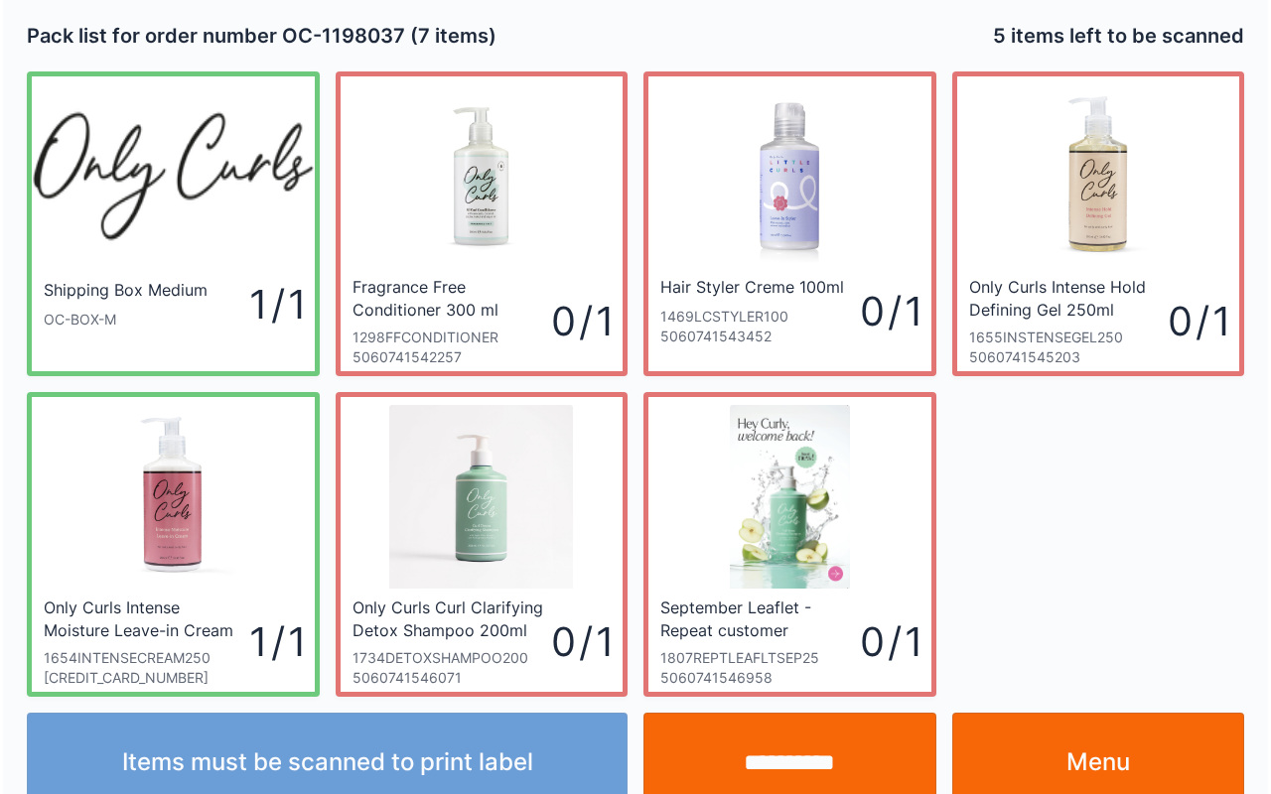
scroll to position [36, 0]
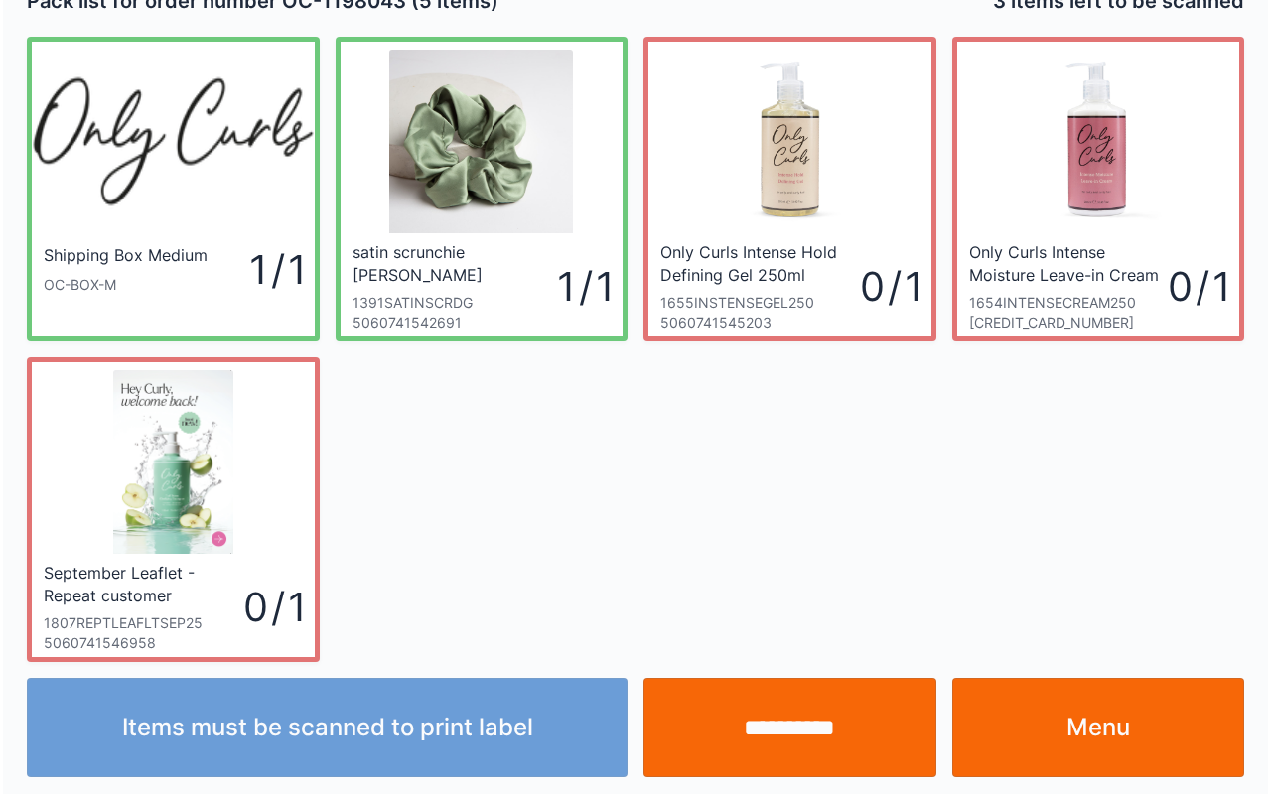
scroll to position [36, 0]
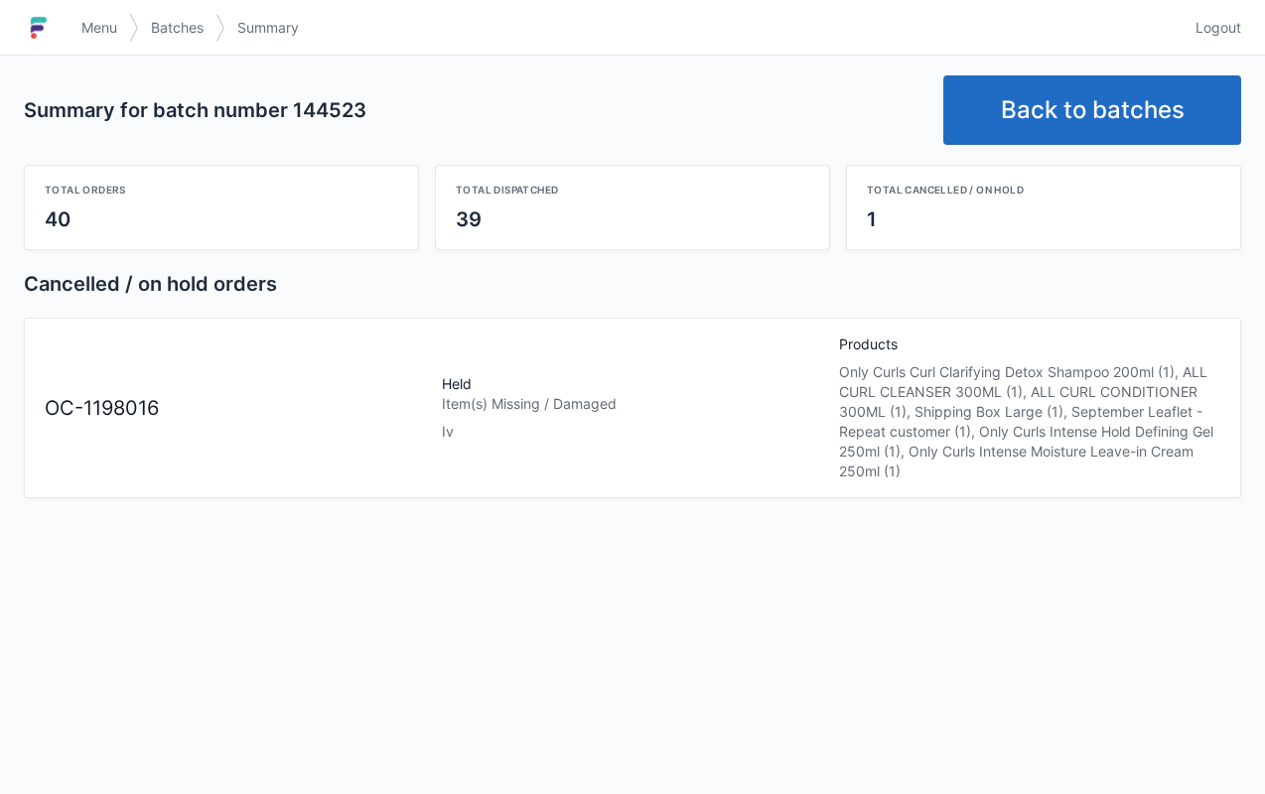
click at [90, 32] on span "Menu" at bounding box center [99, 28] width 36 height 20
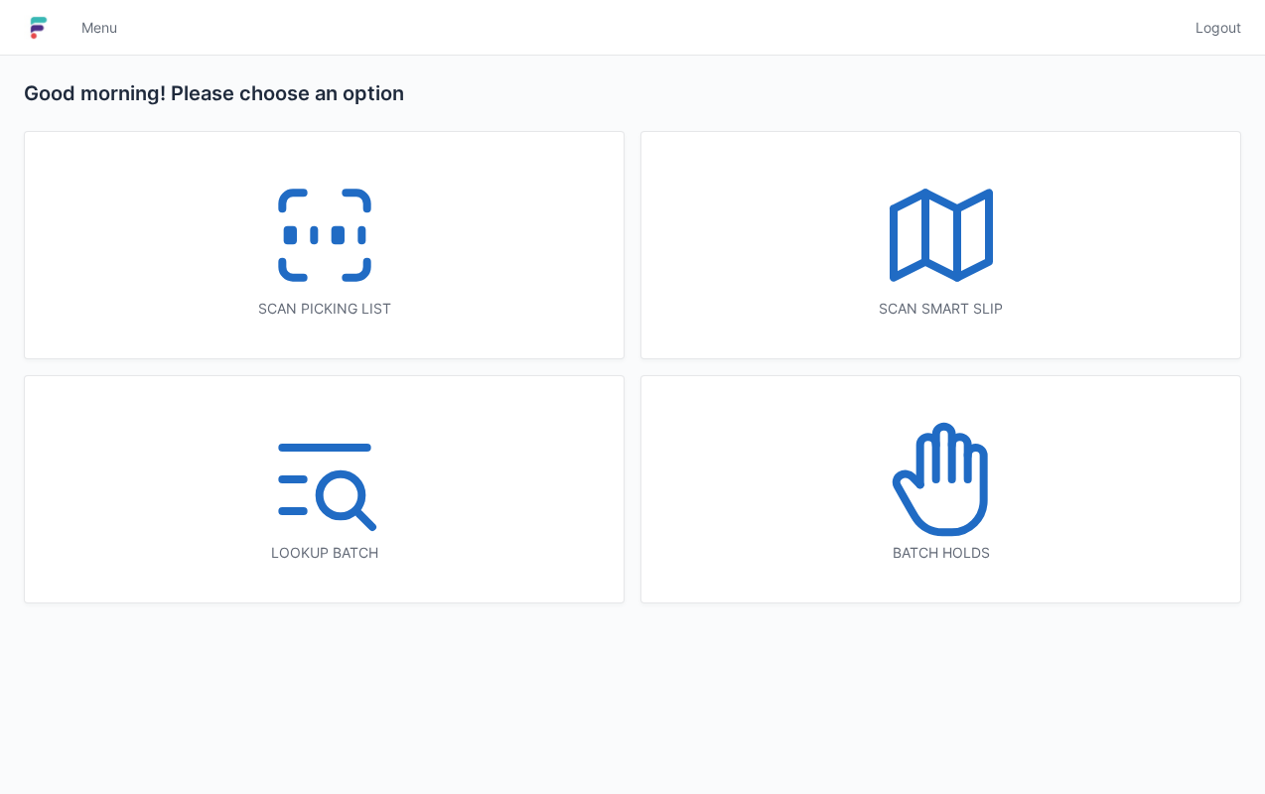
click at [931, 509] on icon at bounding box center [940, 479] width 127 height 127
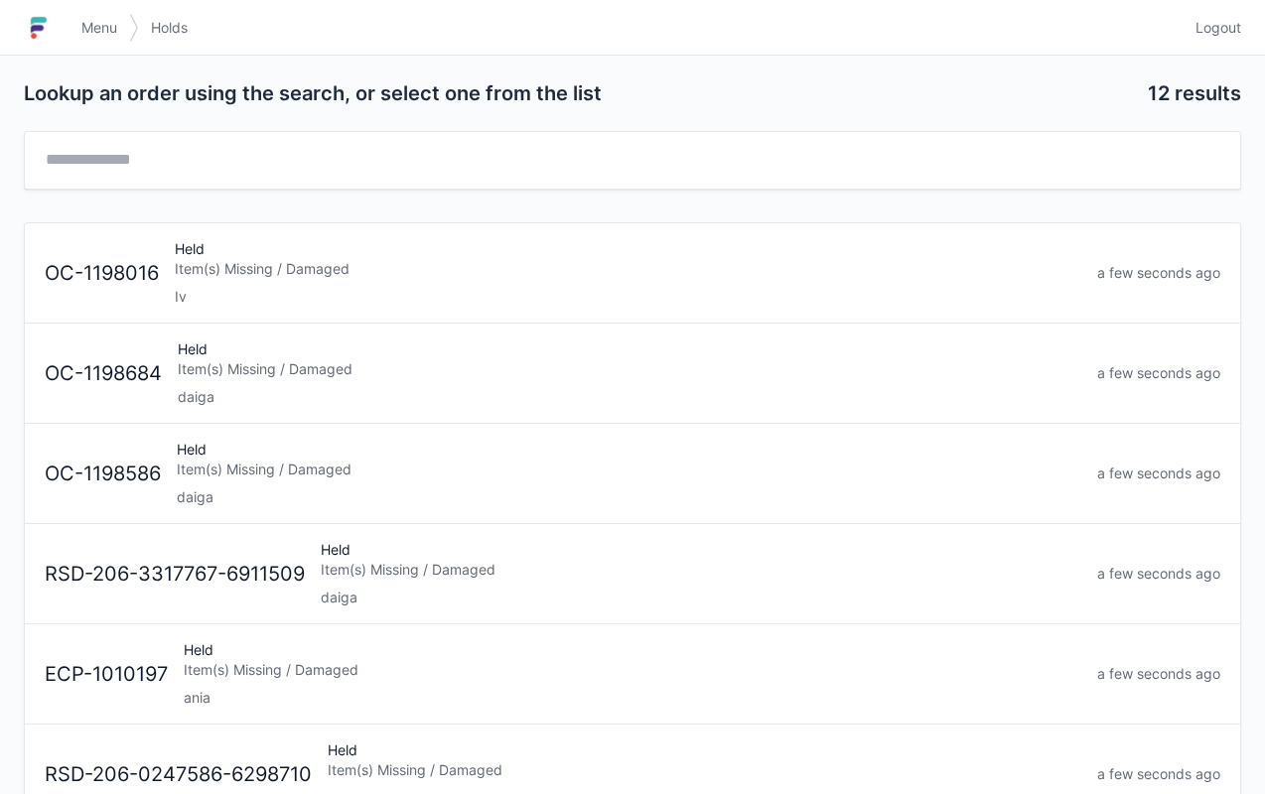
click at [371, 281] on div "Held Item(s) Missing / Damaged Iv" at bounding box center [628, 272] width 922 height 67
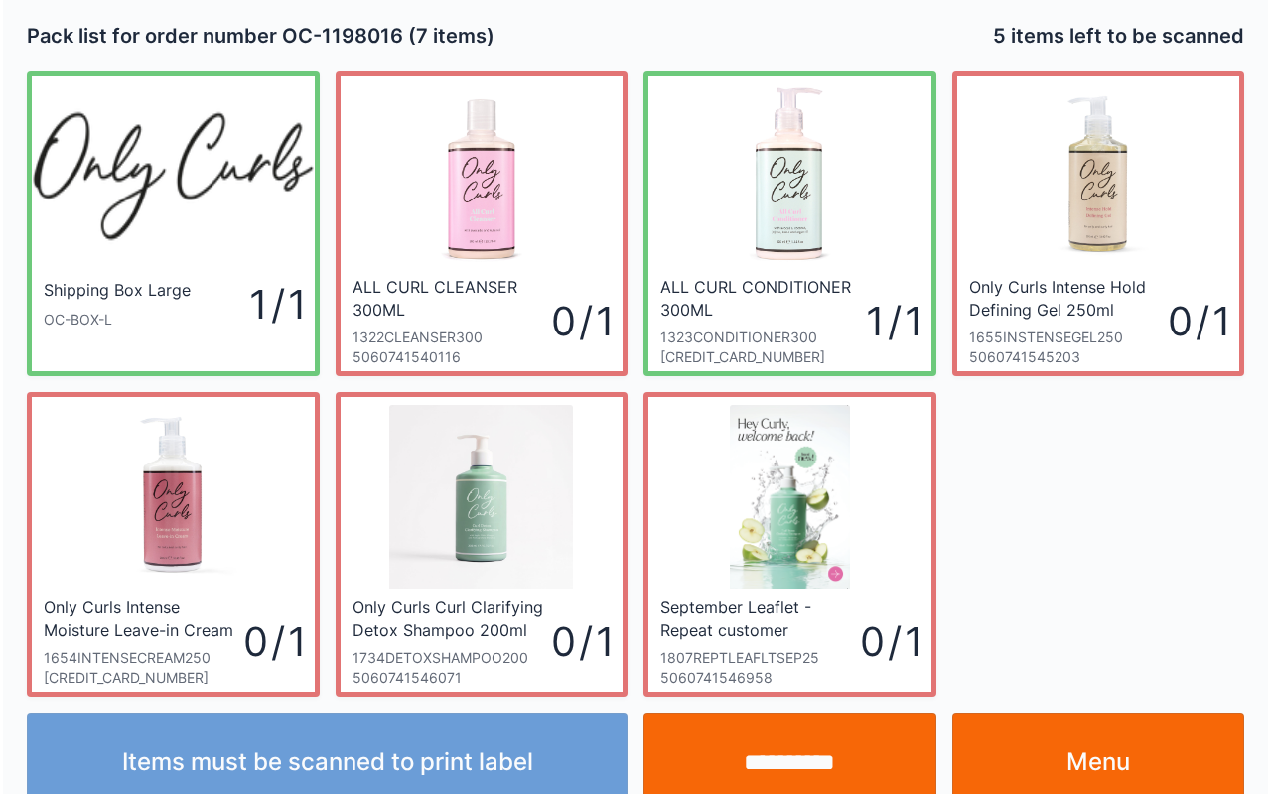
scroll to position [36, 0]
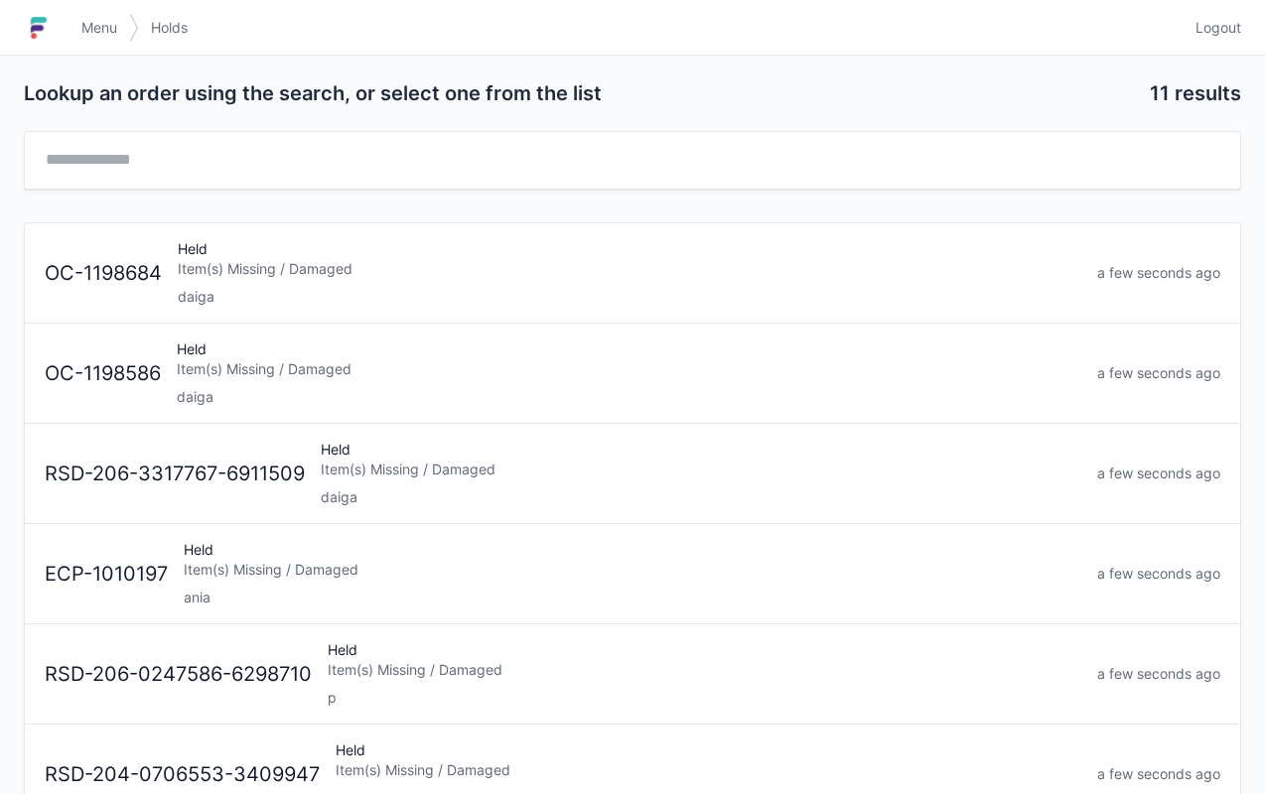
click at [108, 35] on span "Menu" at bounding box center [99, 28] width 36 height 20
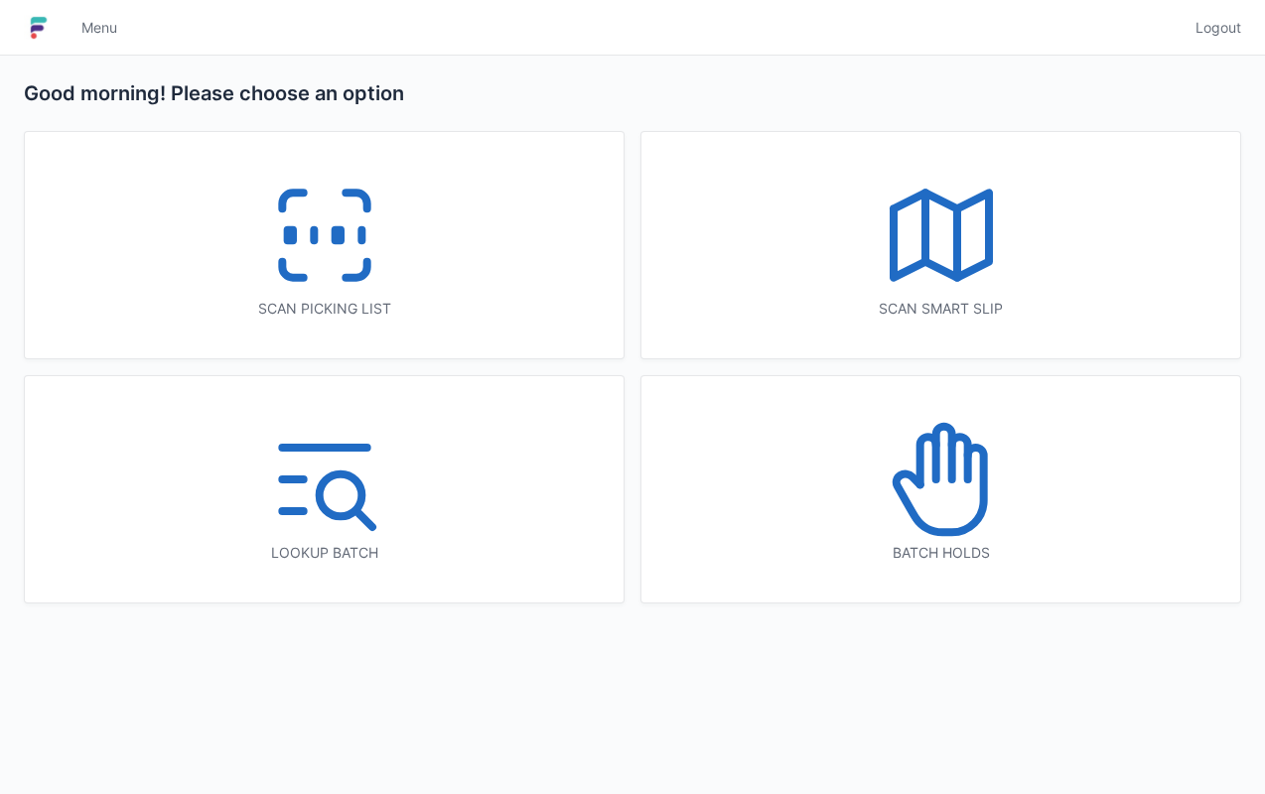
click at [356, 258] on icon at bounding box center [324, 235] width 127 height 127
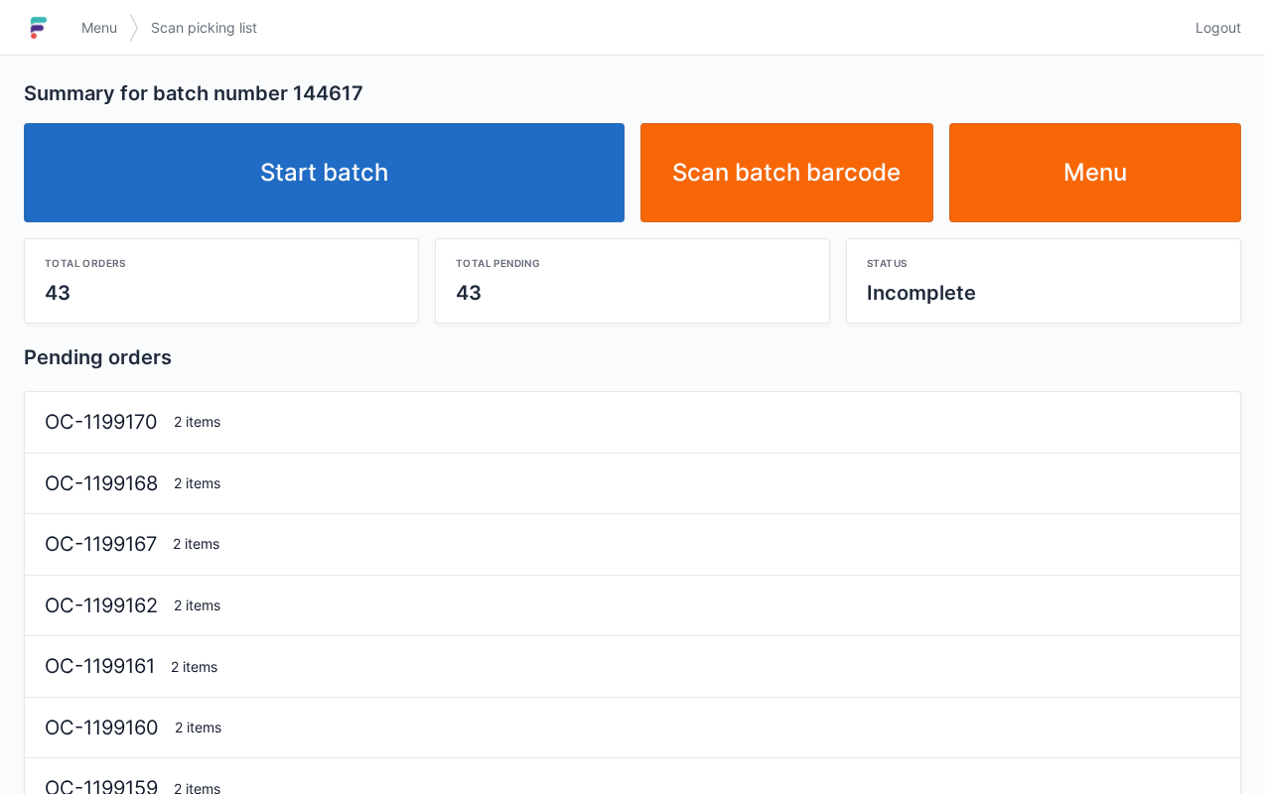
click at [367, 160] on link "Start batch" at bounding box center [324, 172] width 601 height 99
